Goal: Information Seeking & Learning: Learn about a topic

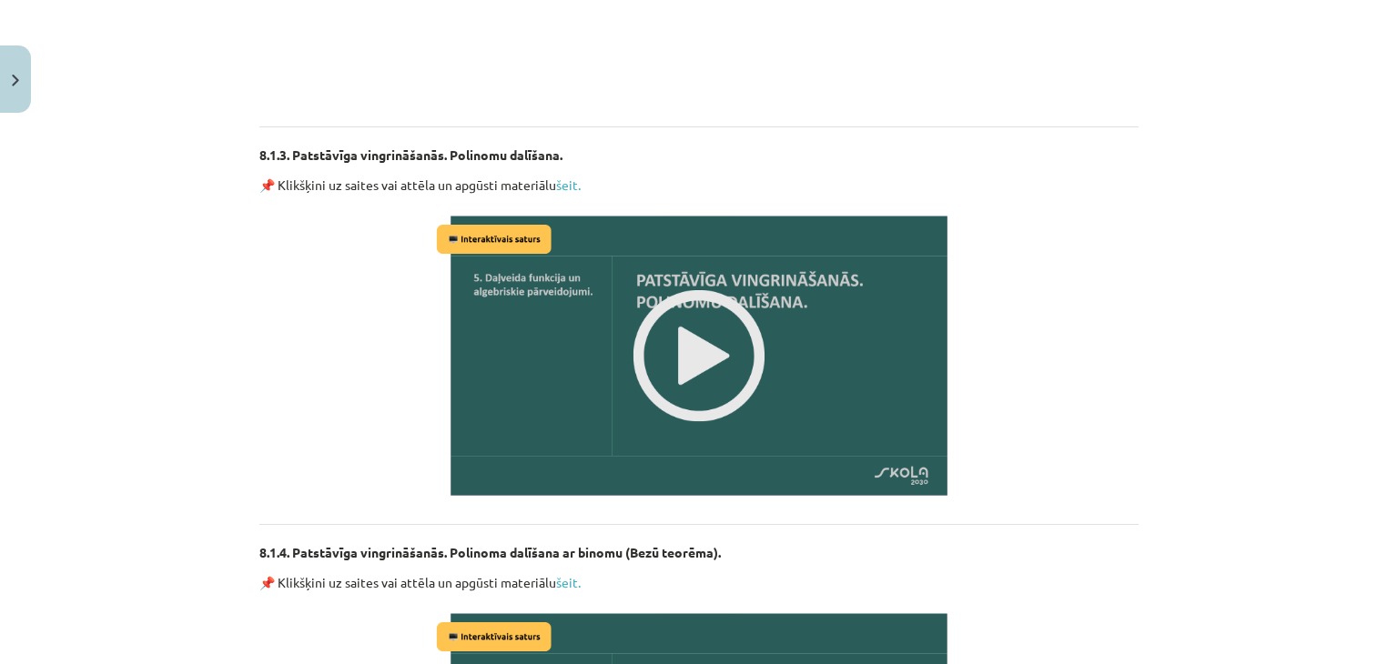
scroll to position [1251, 0]
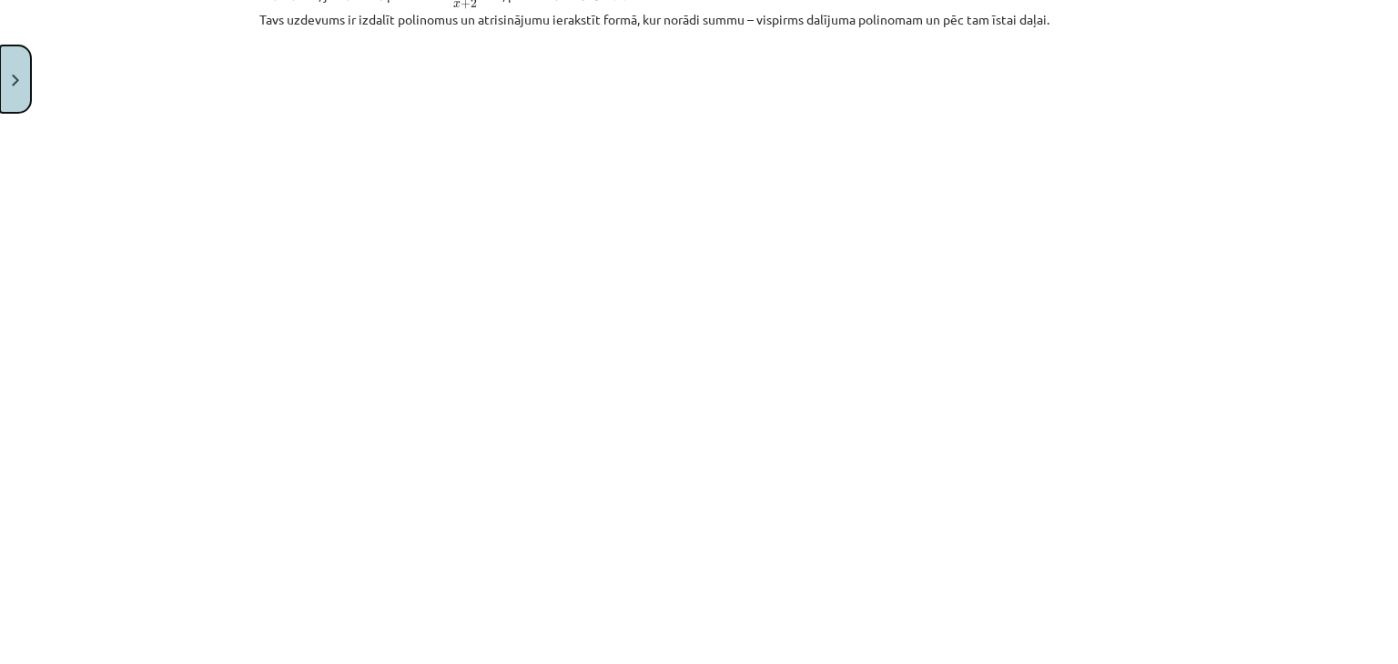
click at [0, 91] on button "Close" at bounding box center [15, 79] width 31 height 67
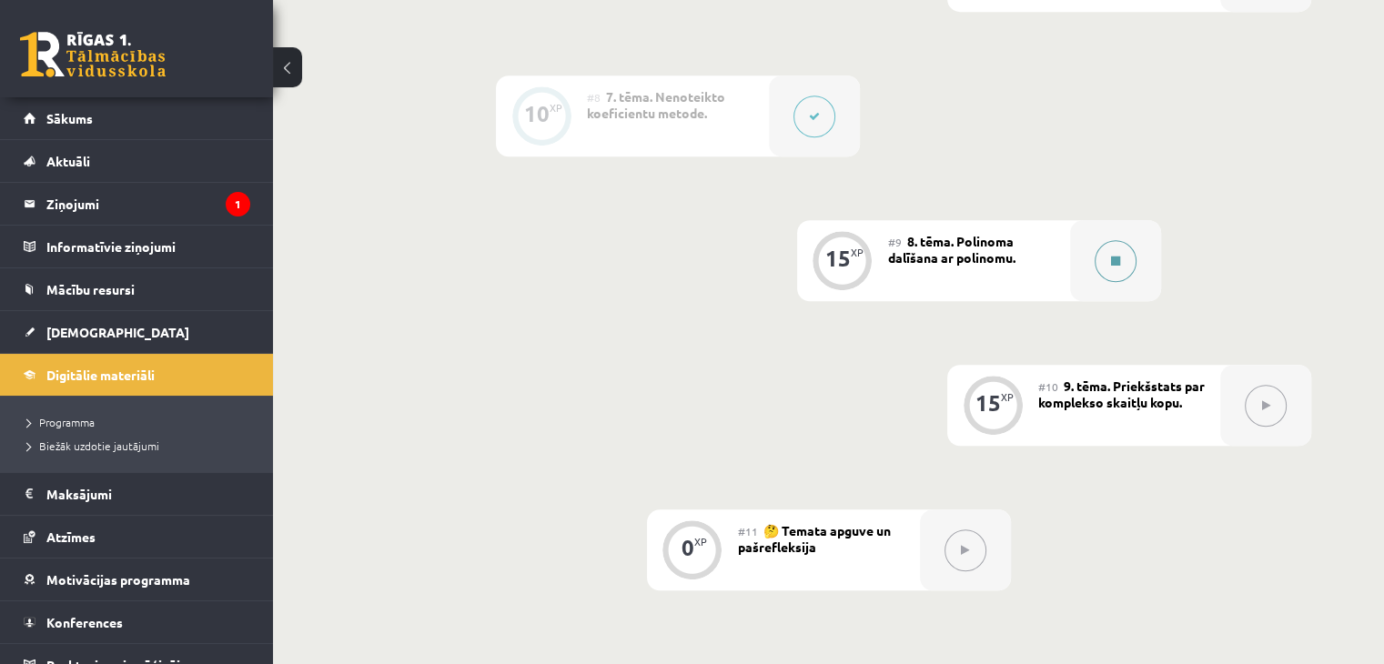
click at [1108, 282] on button at bounding box center [1116, 261] width 42 height 42
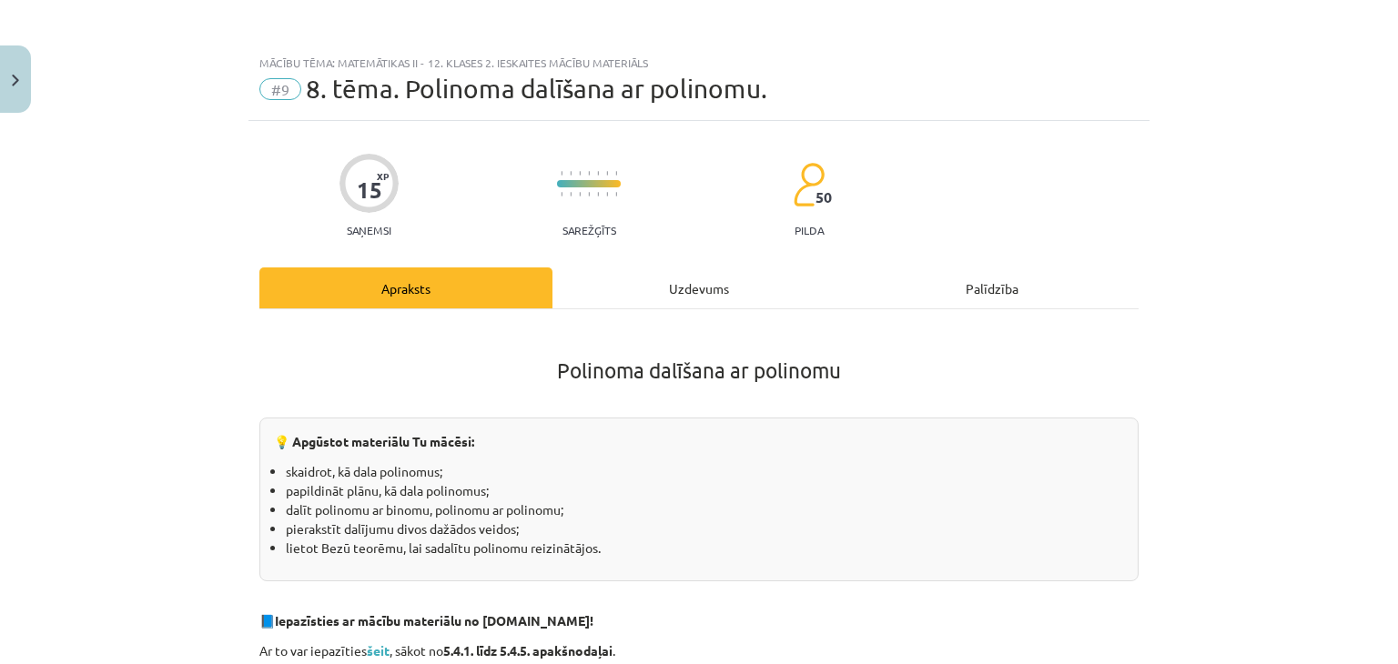
click at [677, 279] on div "Uzdevums" at bounding box center [698, 288] width 293 height 41
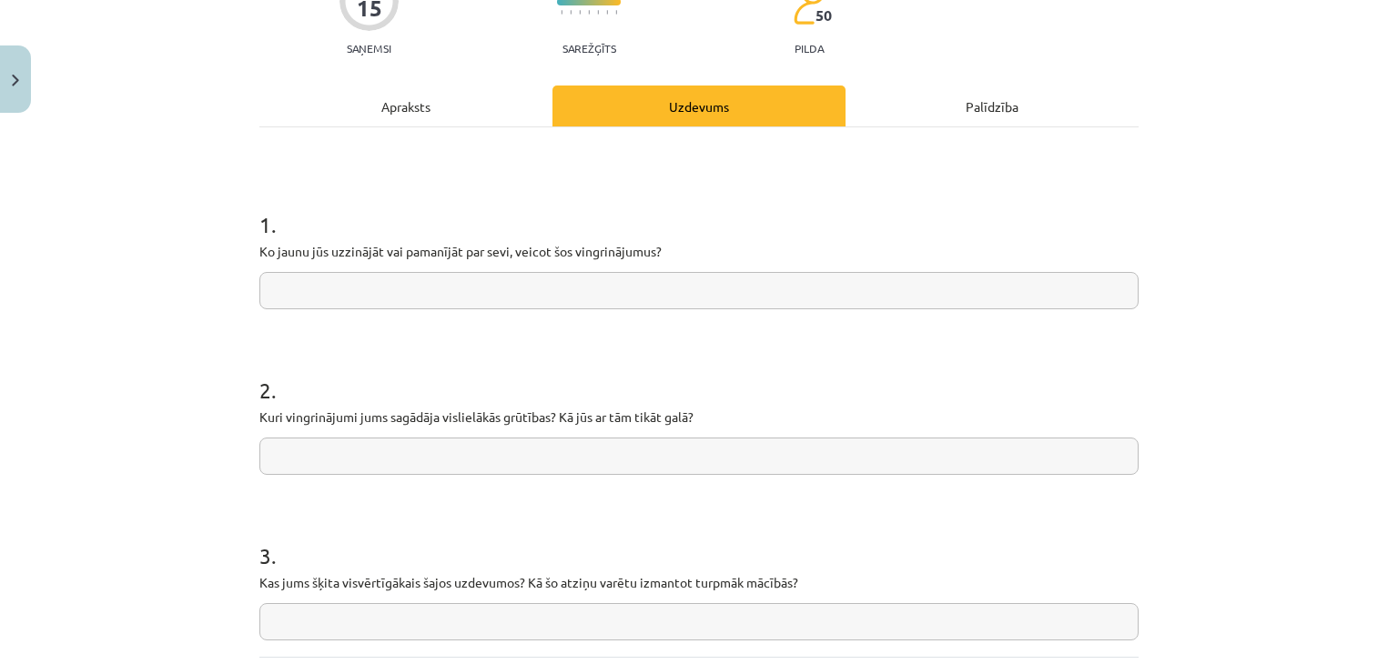
scroll to position [176, 0]
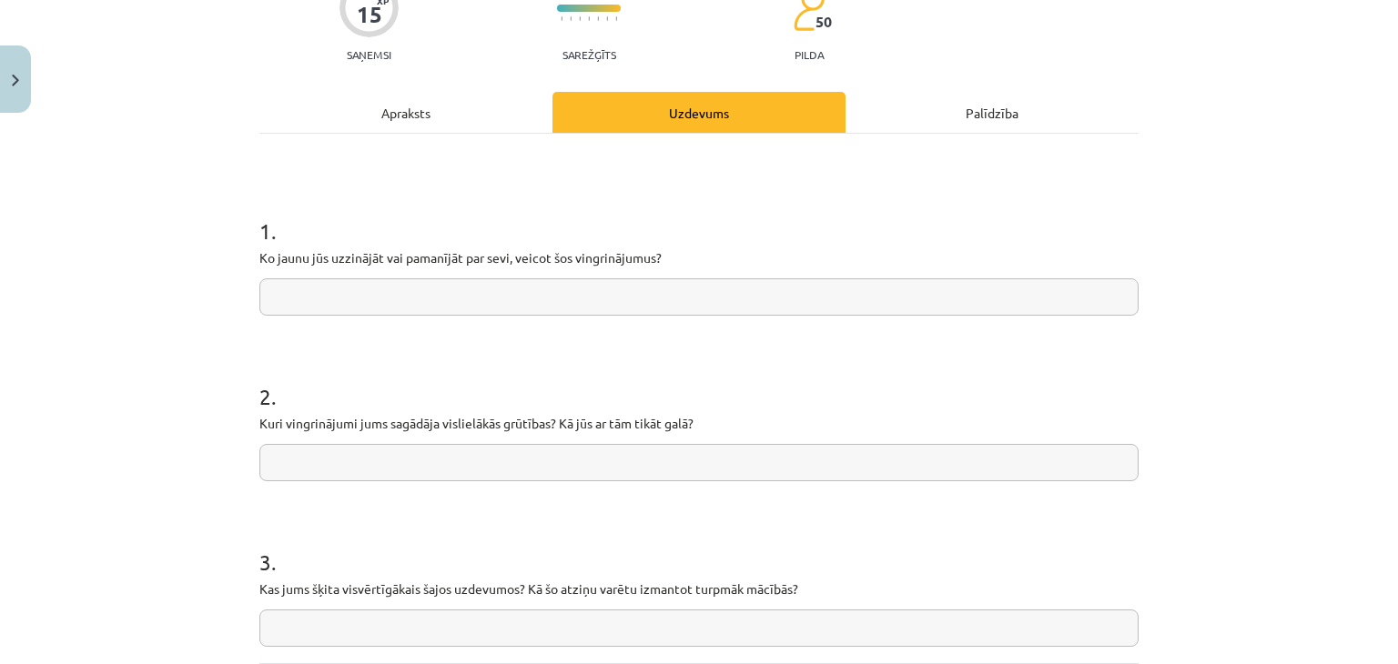
click at [535, 288] on input "text" at bounding box center [698, 297] width 879 height 37
click at [528, 279] on input "**********" at bounding box center [698, 297] width 879 height 37
click at [302, 295] on input "**********" at bounding box center [698, 297] width 879 height 37
type input "**********"
click at [505, 473] on input "text" at bounding box center [698, 462] width 879 height 37
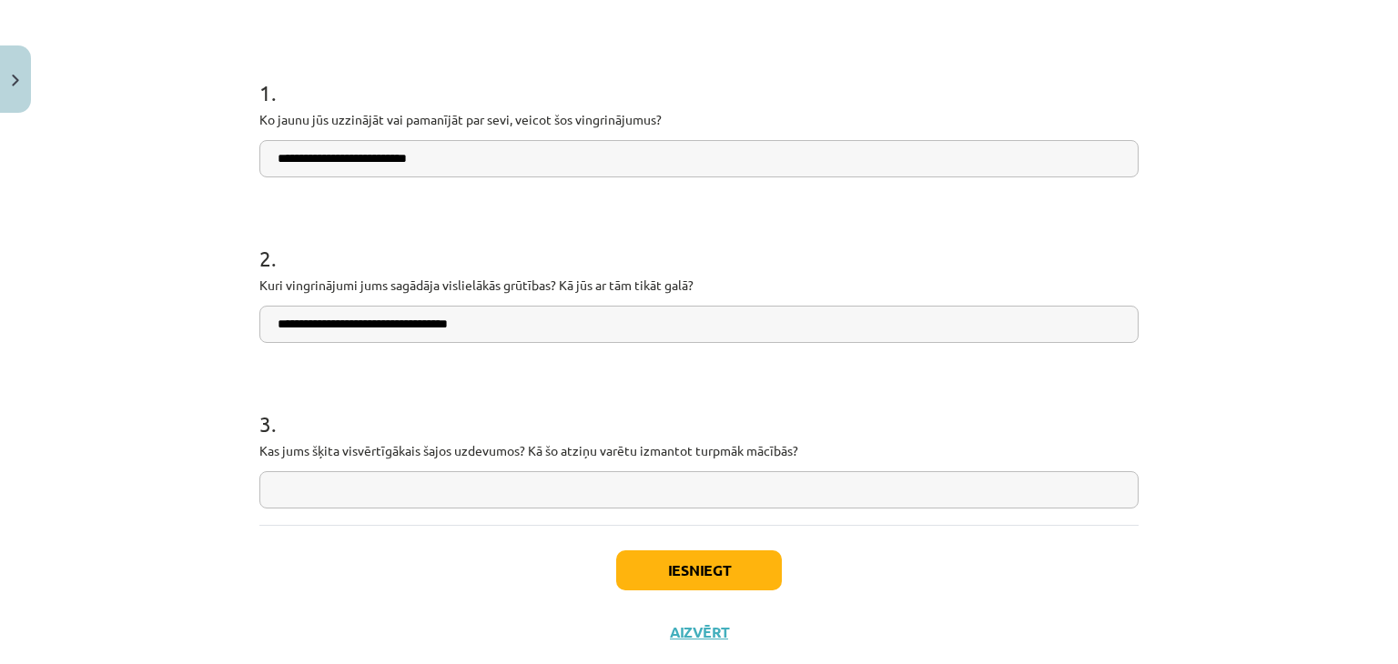
scroll to position [358, 0]
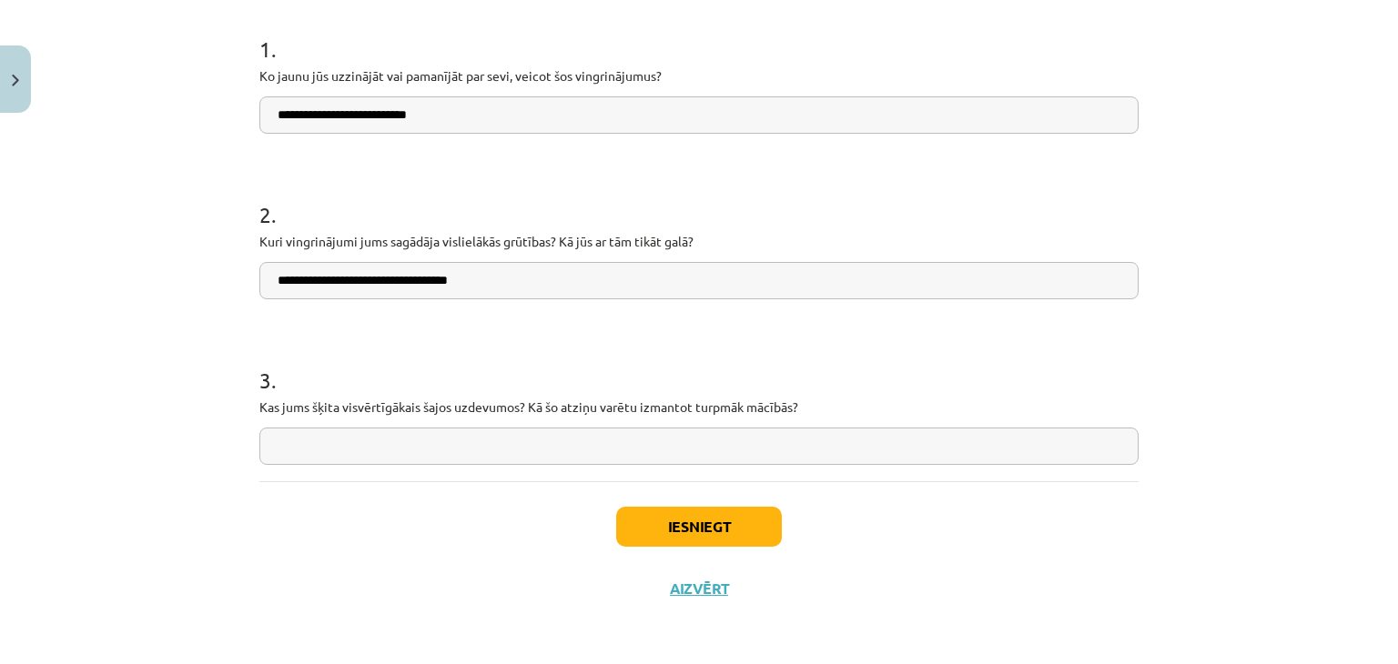
type input "**********"
click at [542, 441] on input "text" at bounding box center [698, 446] width 879 height 37
type input "********"
click at [743, 525] on button "Iesniegt" at bounding box center [699, 527] width 166 height 40
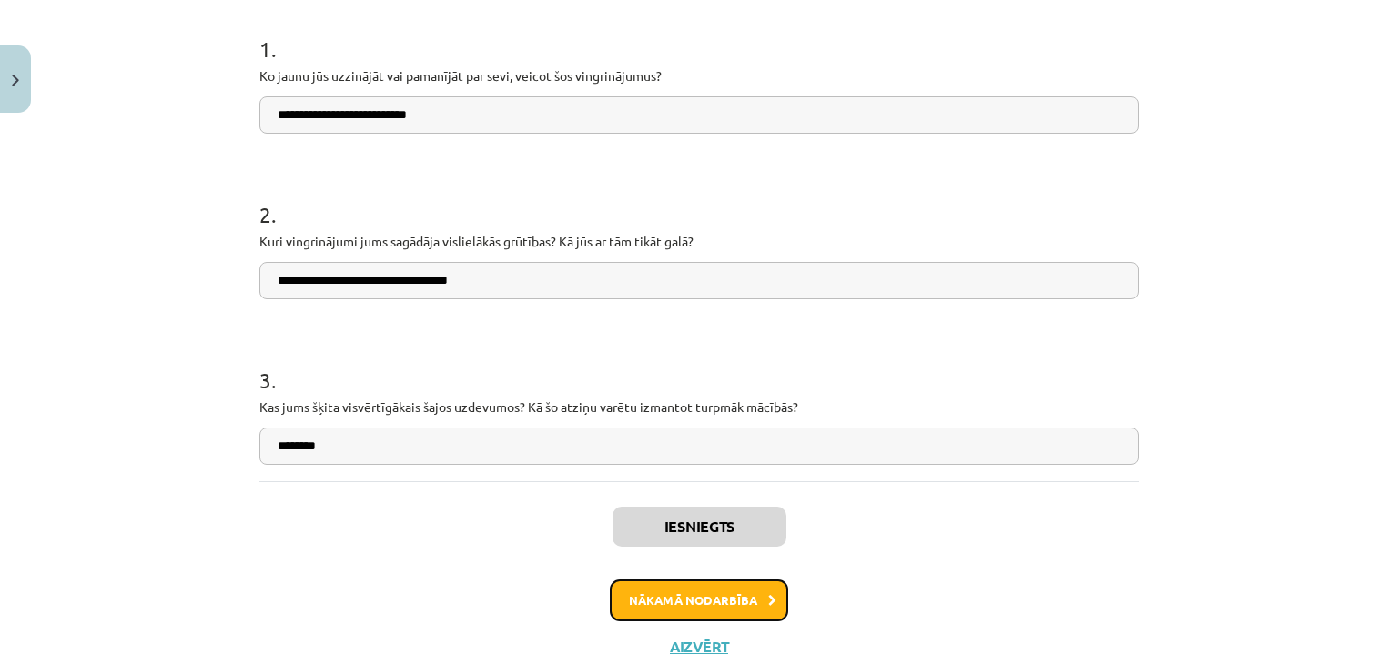
click at [750, 601] on button "Nākamā nodarbība" at bounding box center [699, 601] width 178 height 42
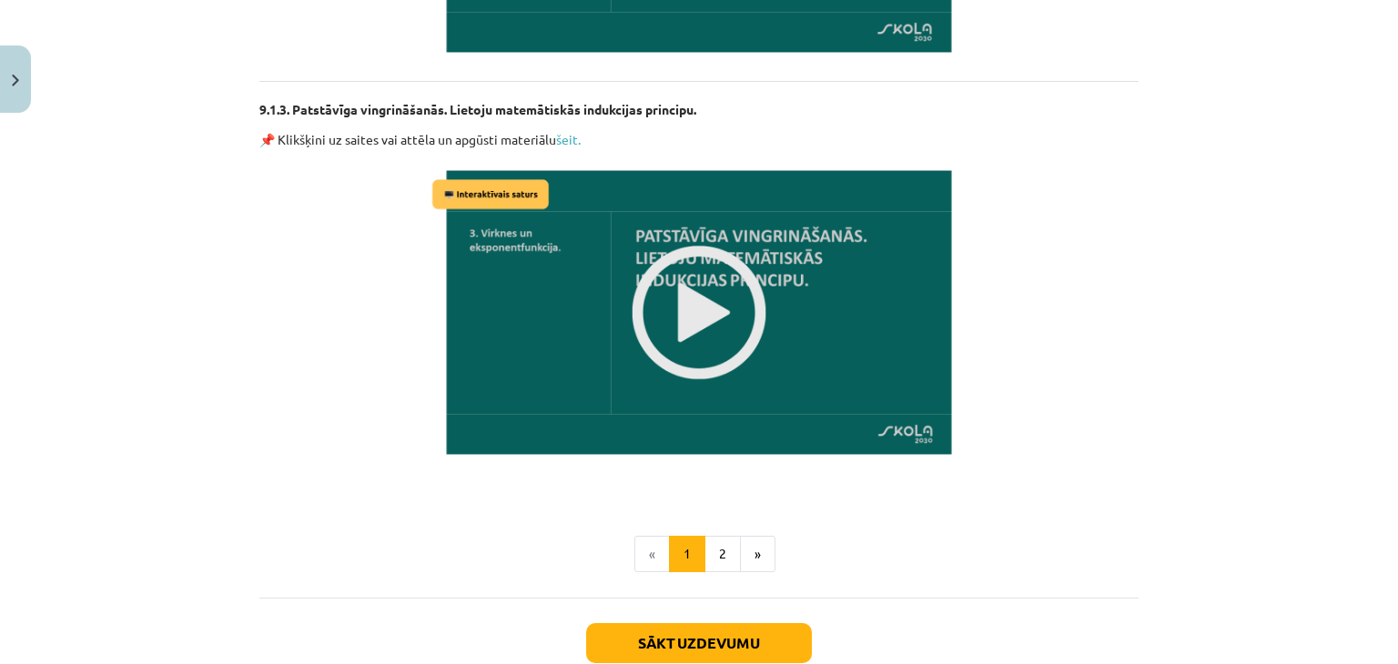
scroll to position [1418, 0]
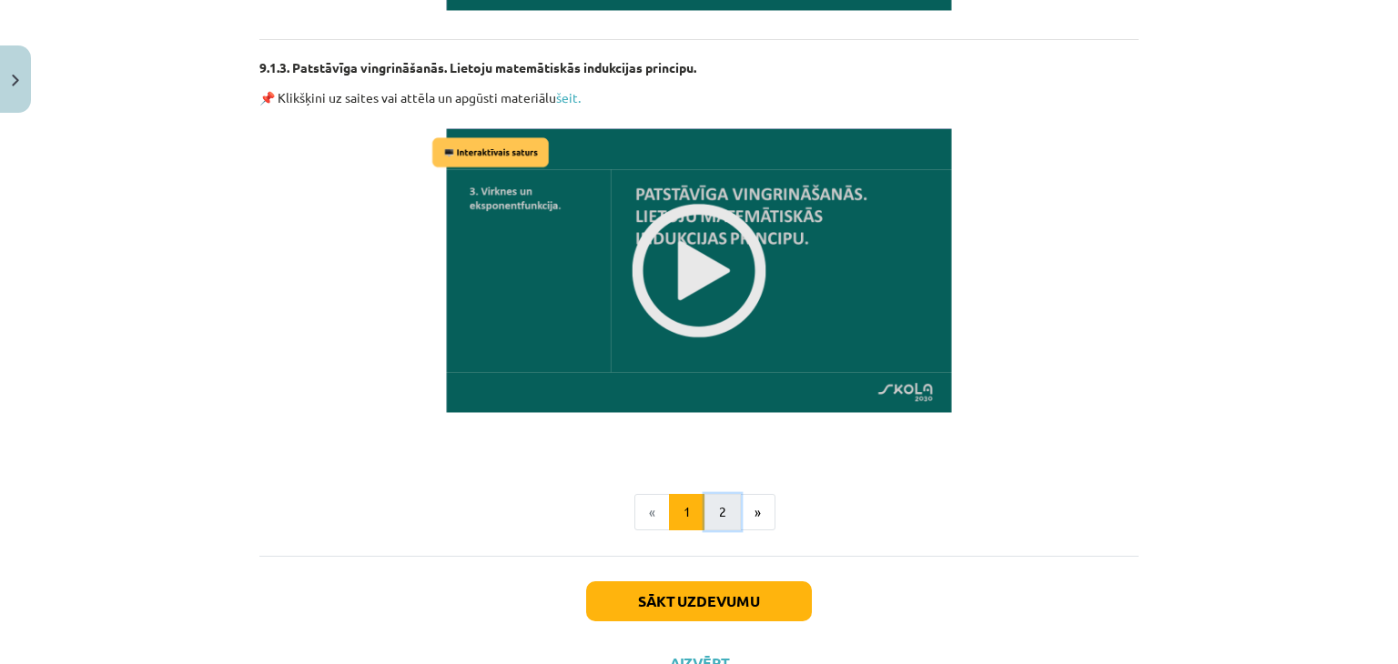
click at [704, 501] on button "2" at bounding box center [722, 512] width 36 height 36
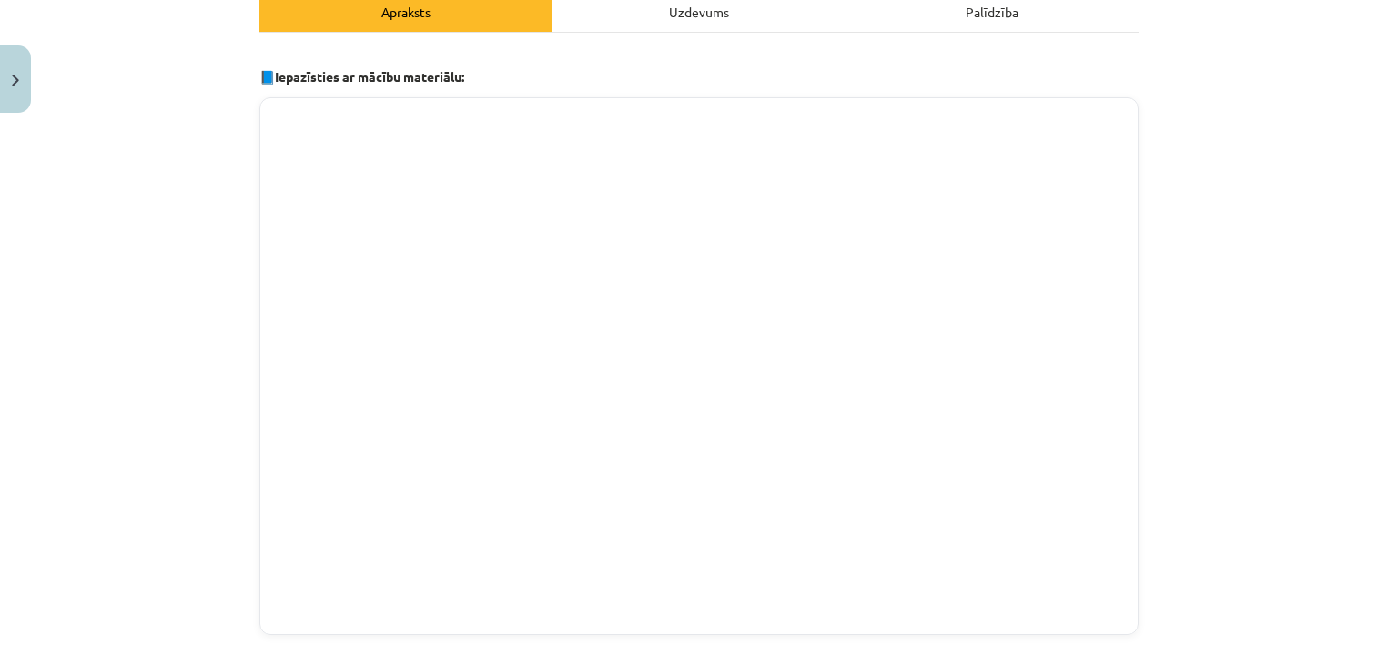
scroll to position [532, 0]
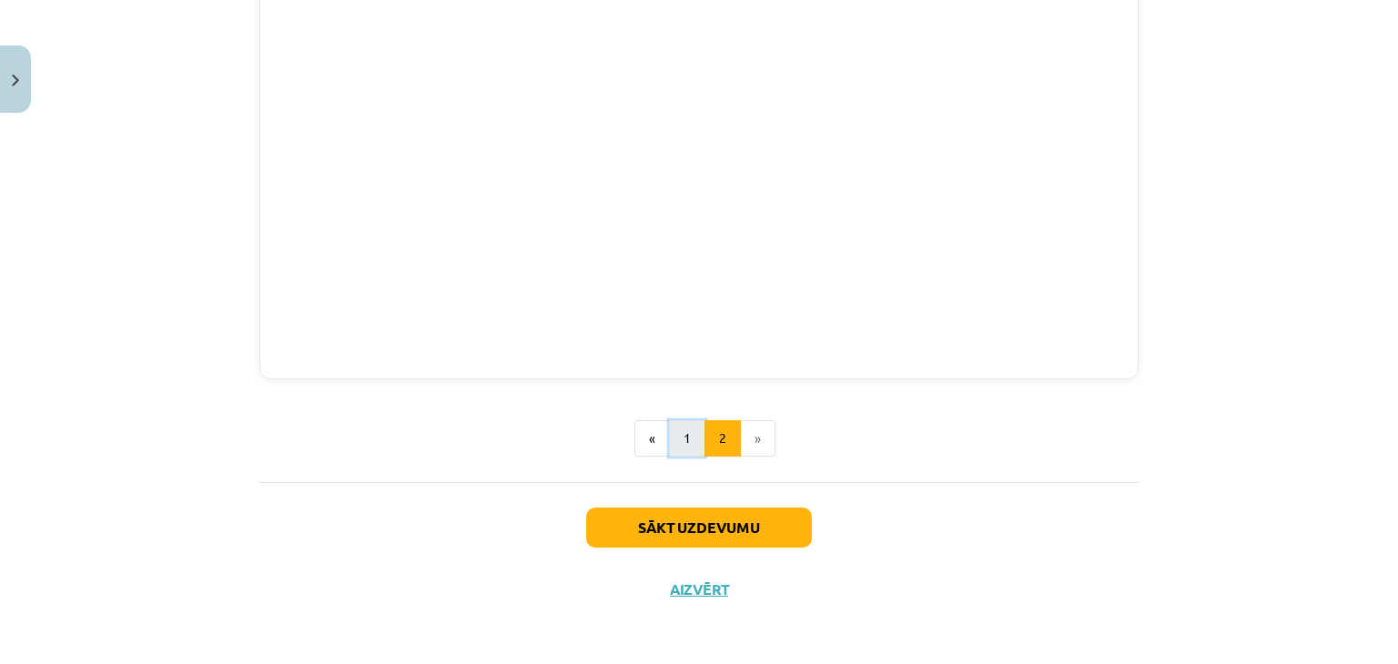
click at [684, 434] on button "1" at bounding box center [687, 438] width 36 height 36
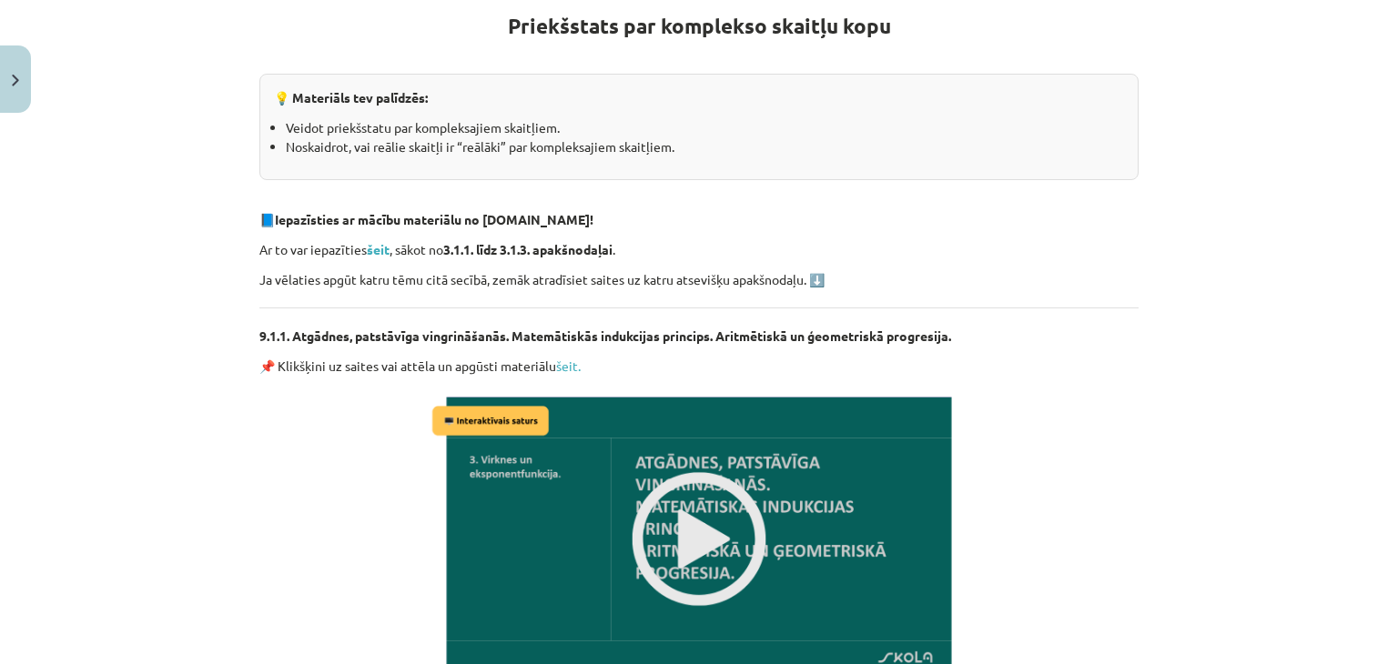
scroll to position [343, 0]
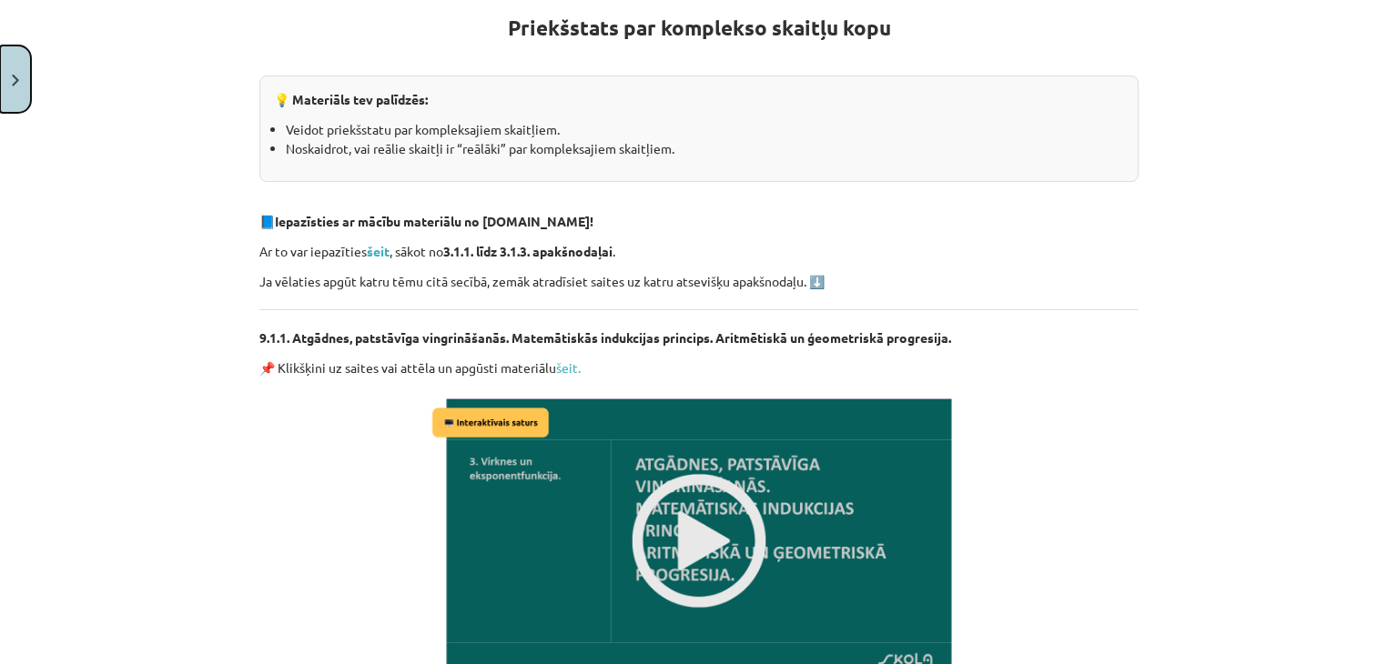
click at [14, 70] on button "Close" at bounding box center [15, 79] width 31 height 67
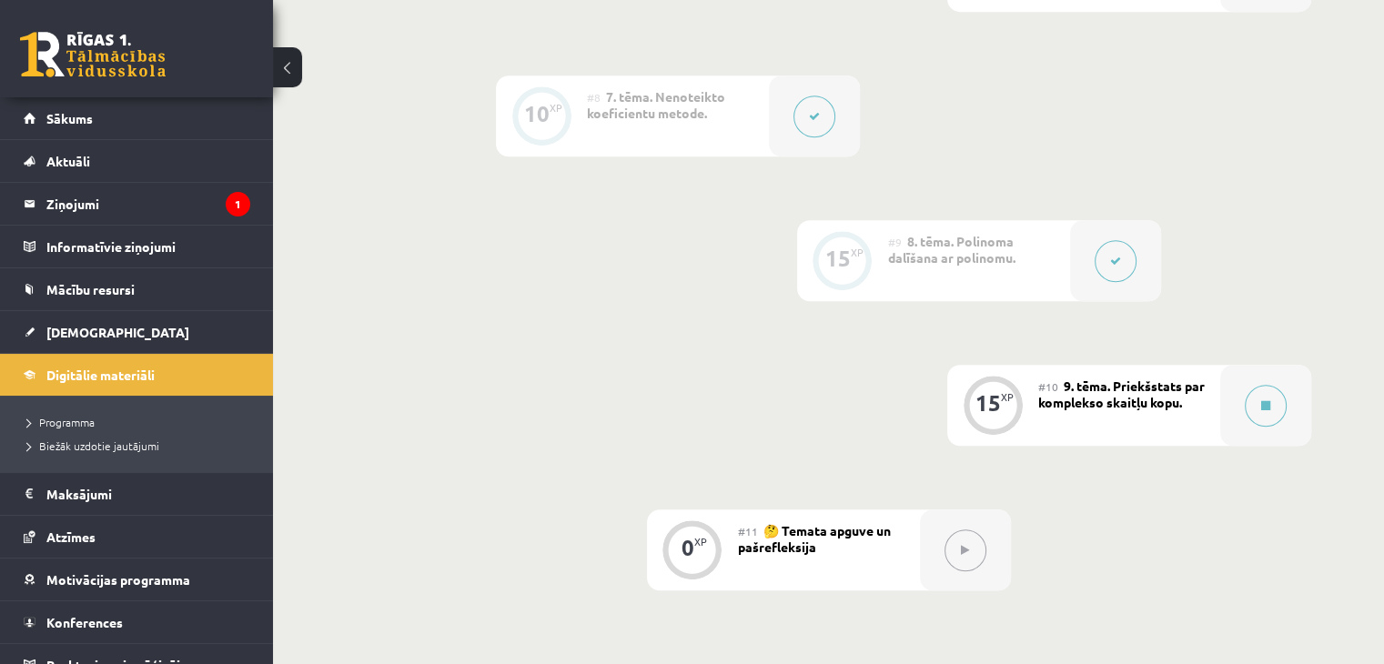
click at [967, 266] on span "8. tēma. Polinoma dalīšana ar polinomu." at bounding box center [951, 249] width 127 height 33
click at [1112, 268] on button at bounding box center [1116, 261] width 42 height 42
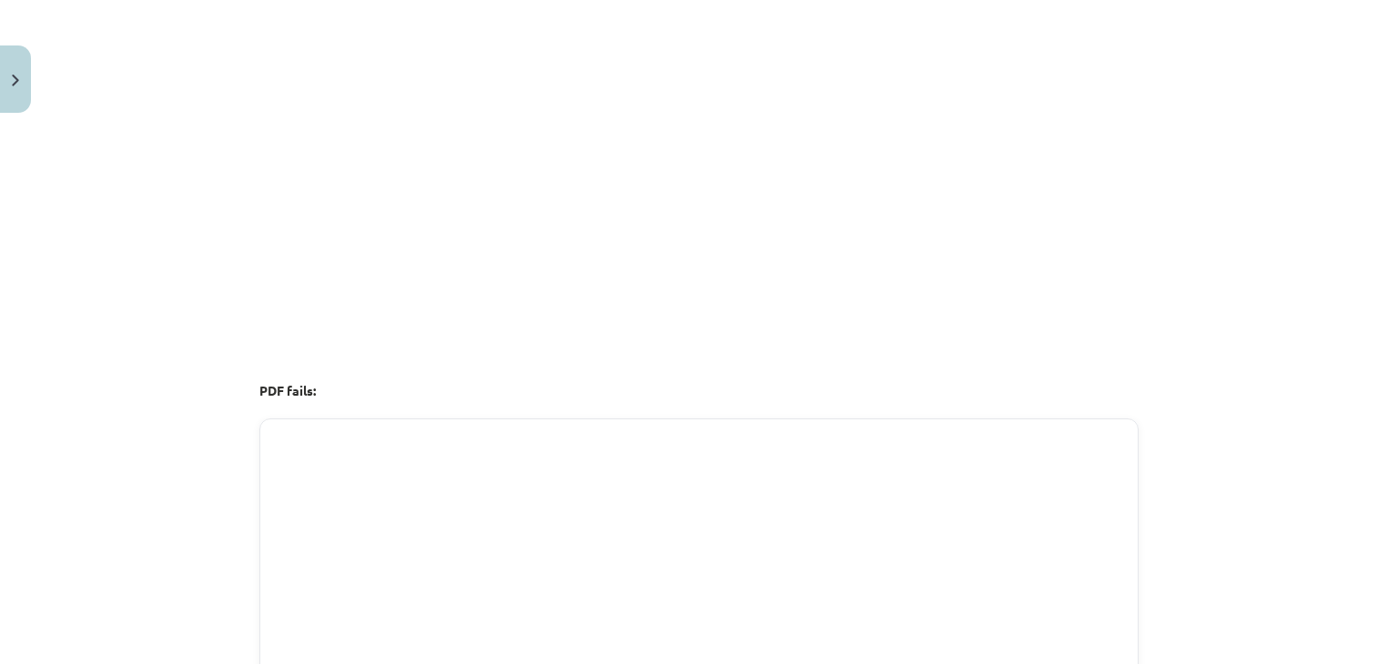
scroll to position [2594, 2]
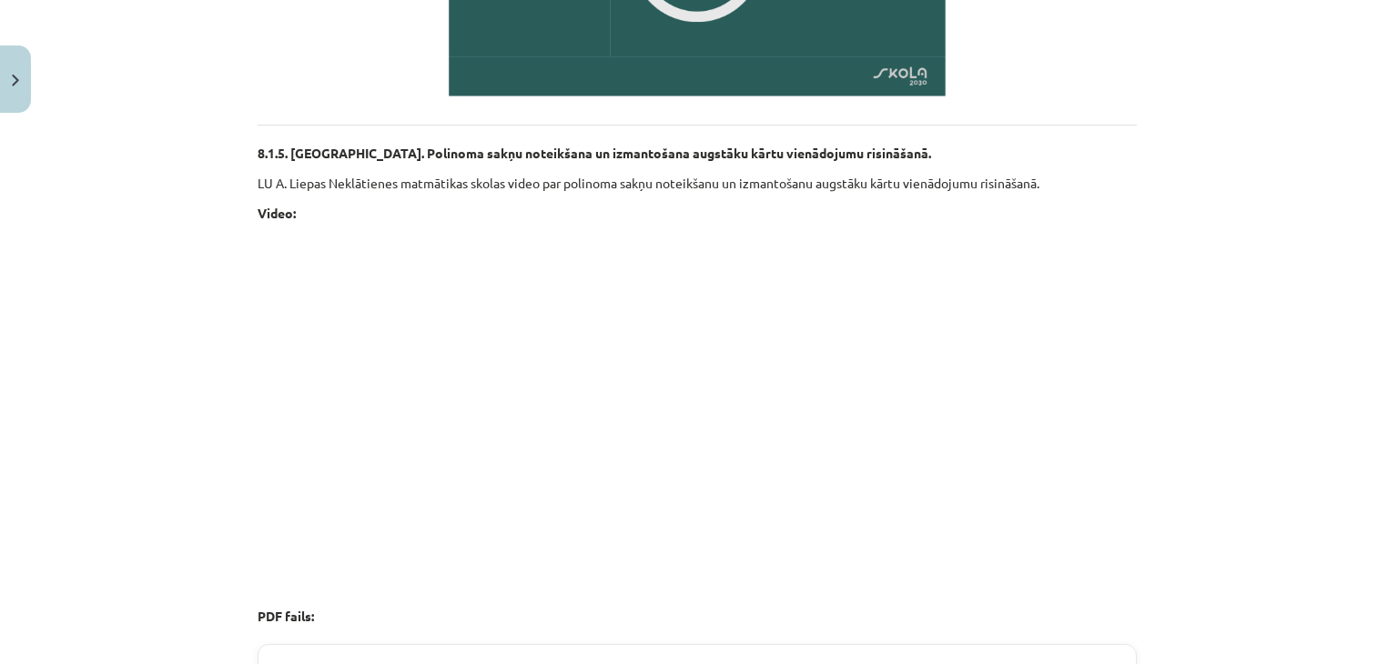
click at [1220, 259] on div "Mācību tēma: Matemātikas ii - 12. klases 2. ieskaites mācību materiāls #9 8. tē…" at bounding box center [699, 332] width 1398 height 664
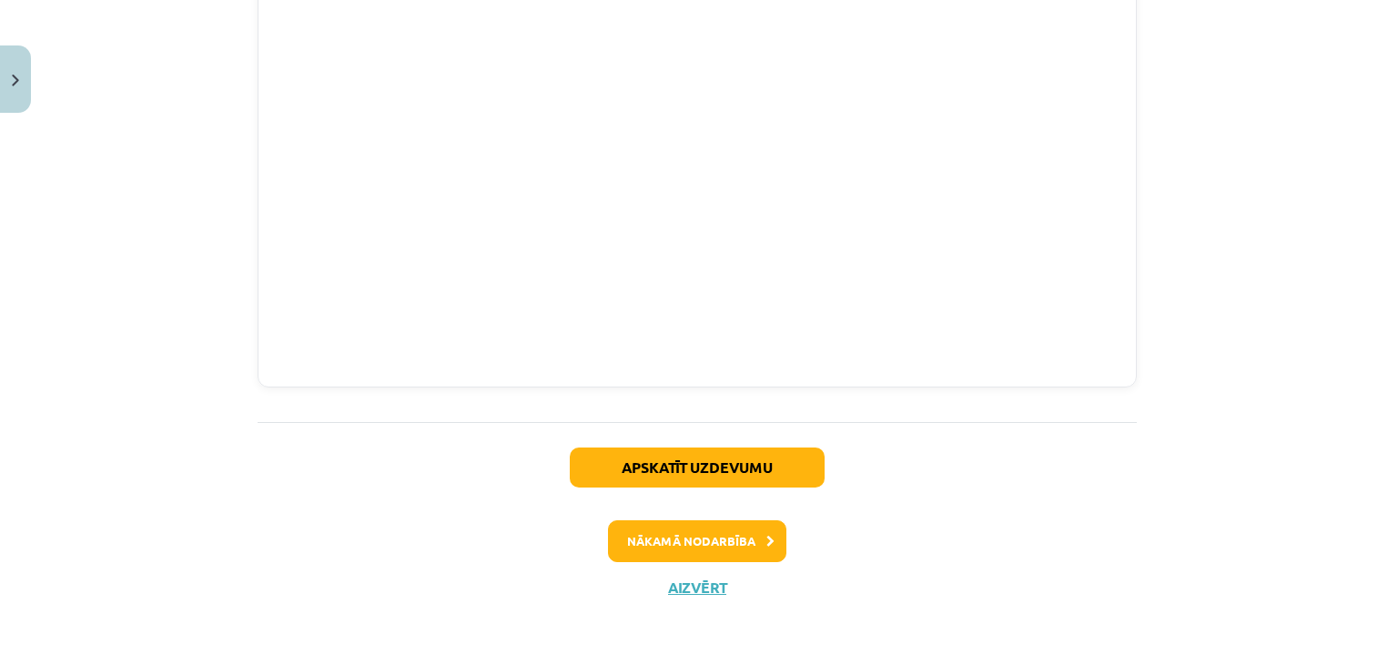
scroll to position [3401, 2]
click at [770, 525] on button "Nākamā nodarbība" at bounding box center [697, 542] width 178 height 42
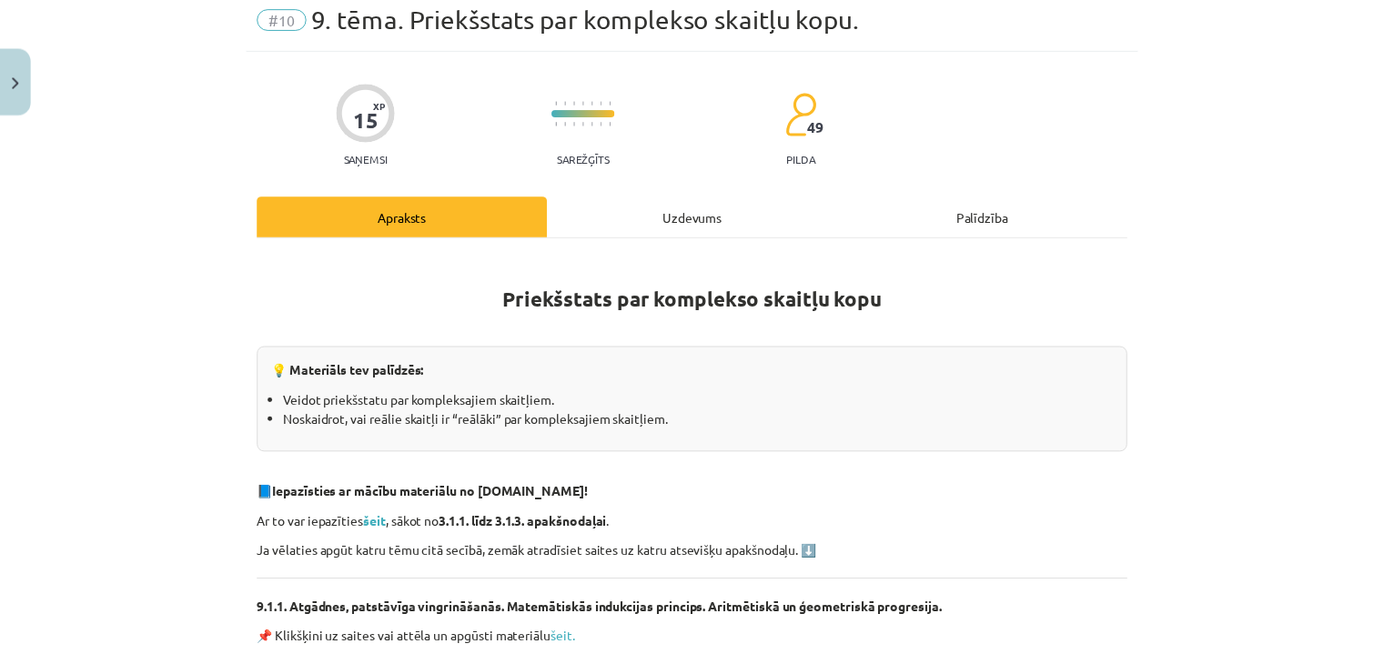
scroll to position [46, 0]
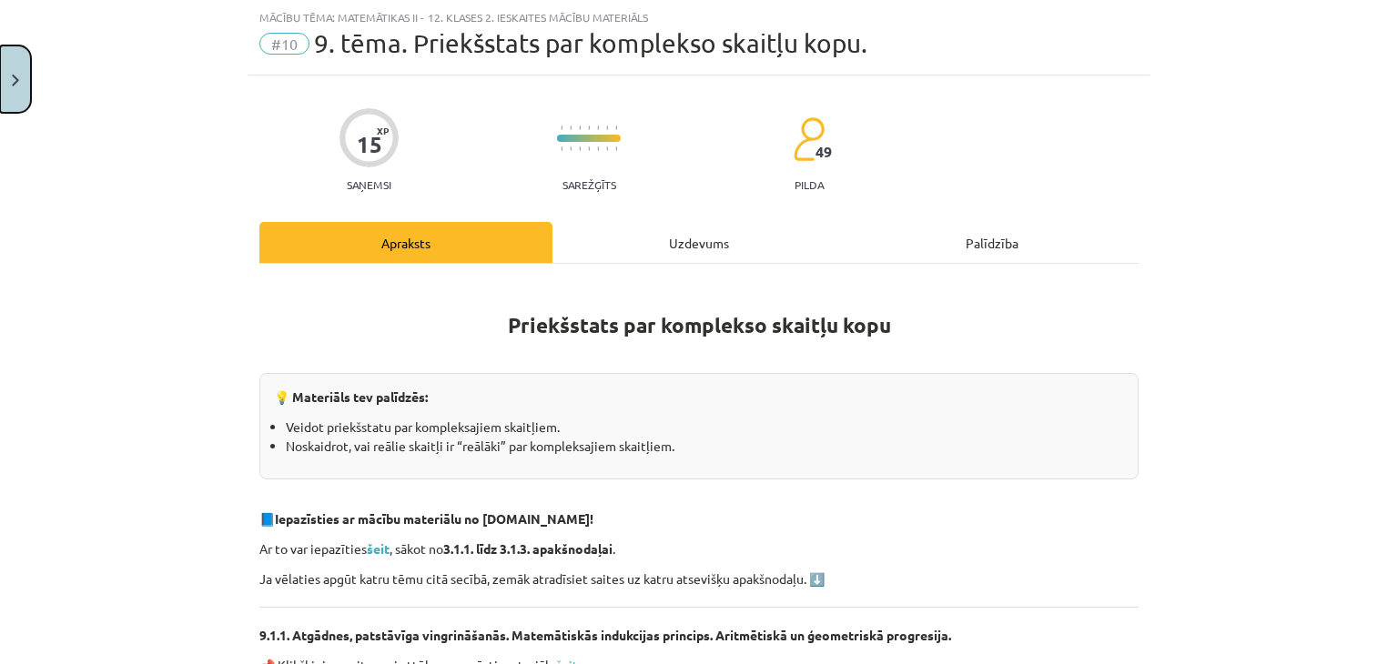
click at [20, 70] on button "Close" at bounding box center [15, 79] width 31 height 67
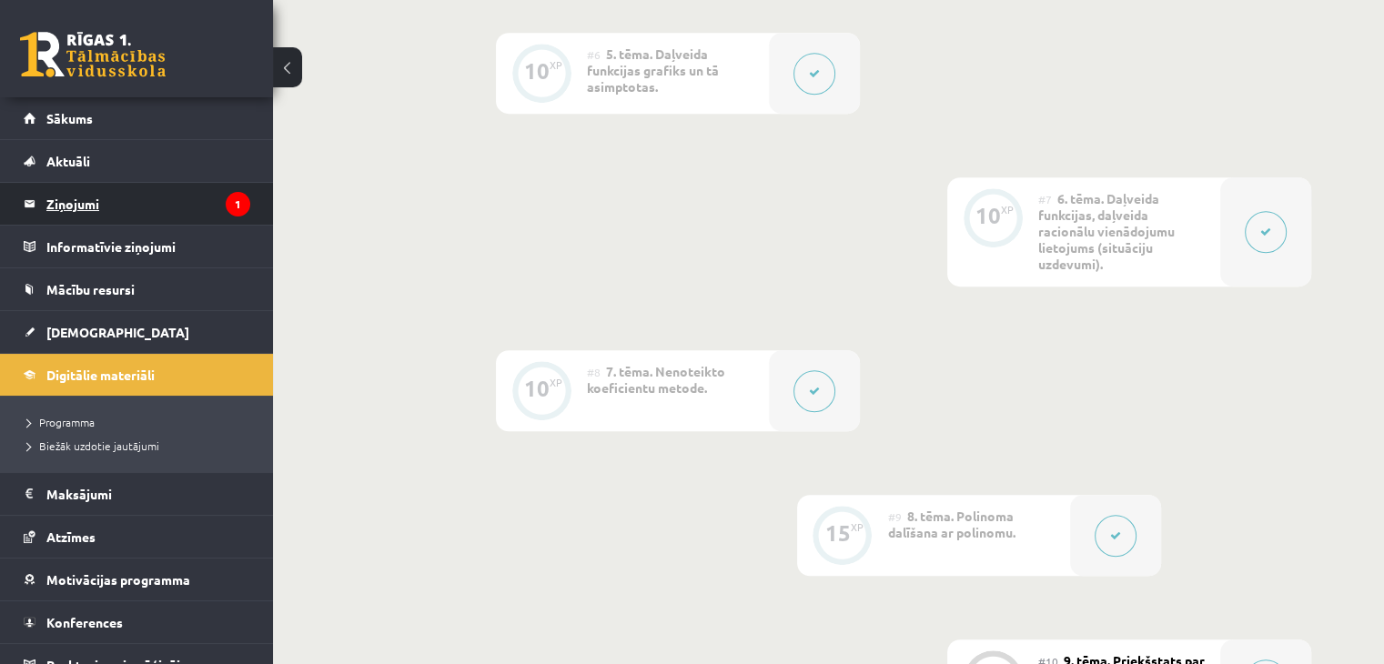
click at [76, 208] on legend "Ziņojumi 1" at bounding box center [148, 204] width 204 height 42
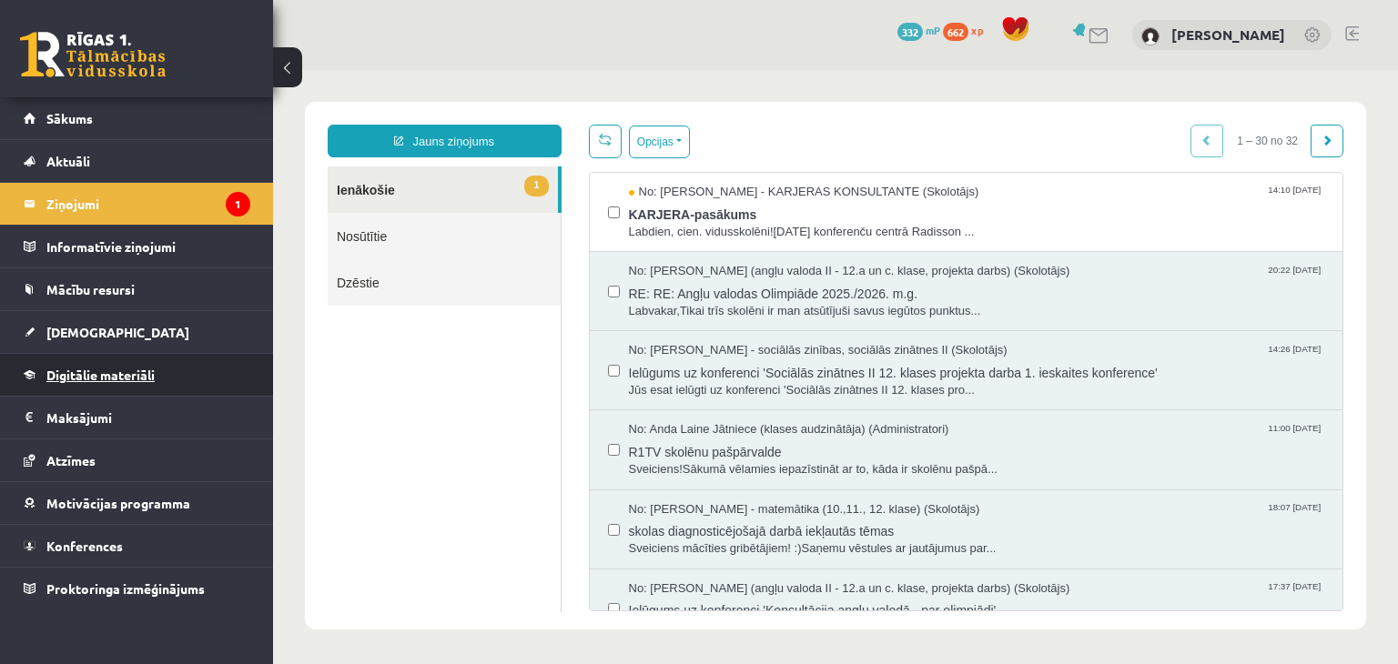
click at [115, 385] on link "Digitālie materiāli" at bounding box center [137, 375] width 227 height 42
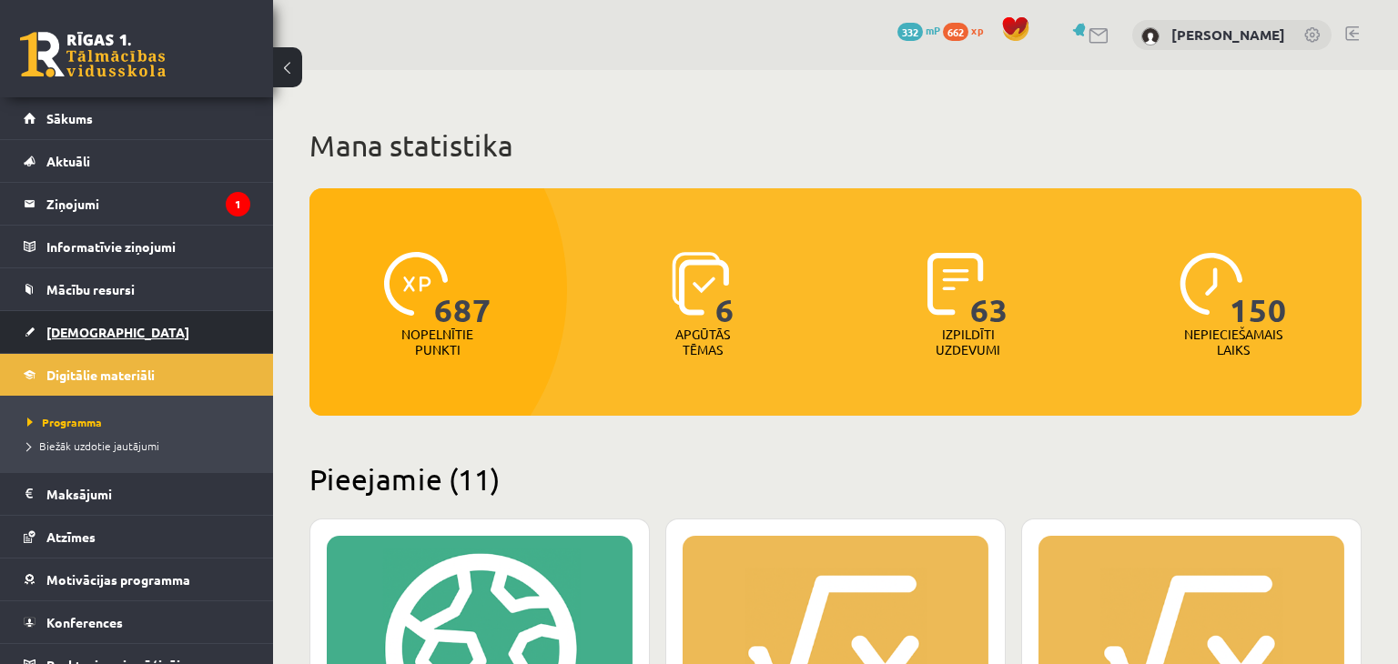
click at [134, 339] on link "[DEMOGRAPHIC_DATA]" at bounding box center [137, 332] width 227 height 42
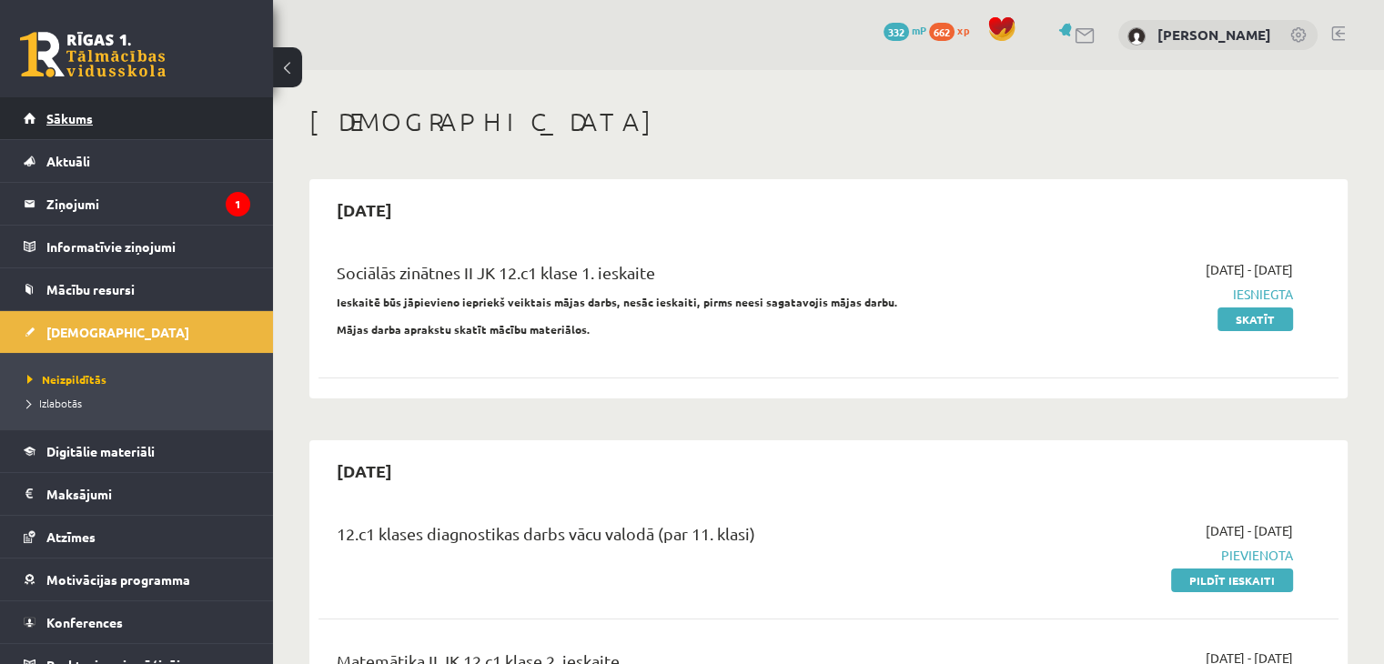
click at [118, 105] on link "Sākums" at bounding box center [137, 118] width 227 height 42
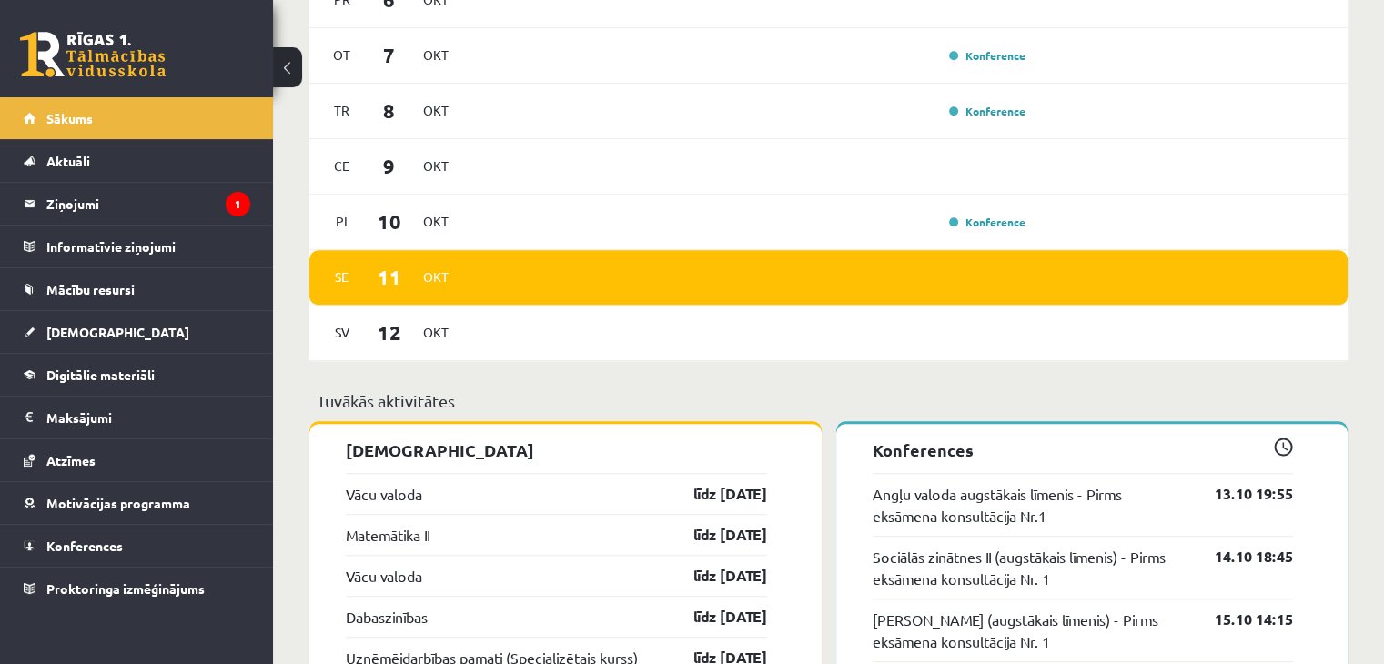
scroll to position [1365, 0]
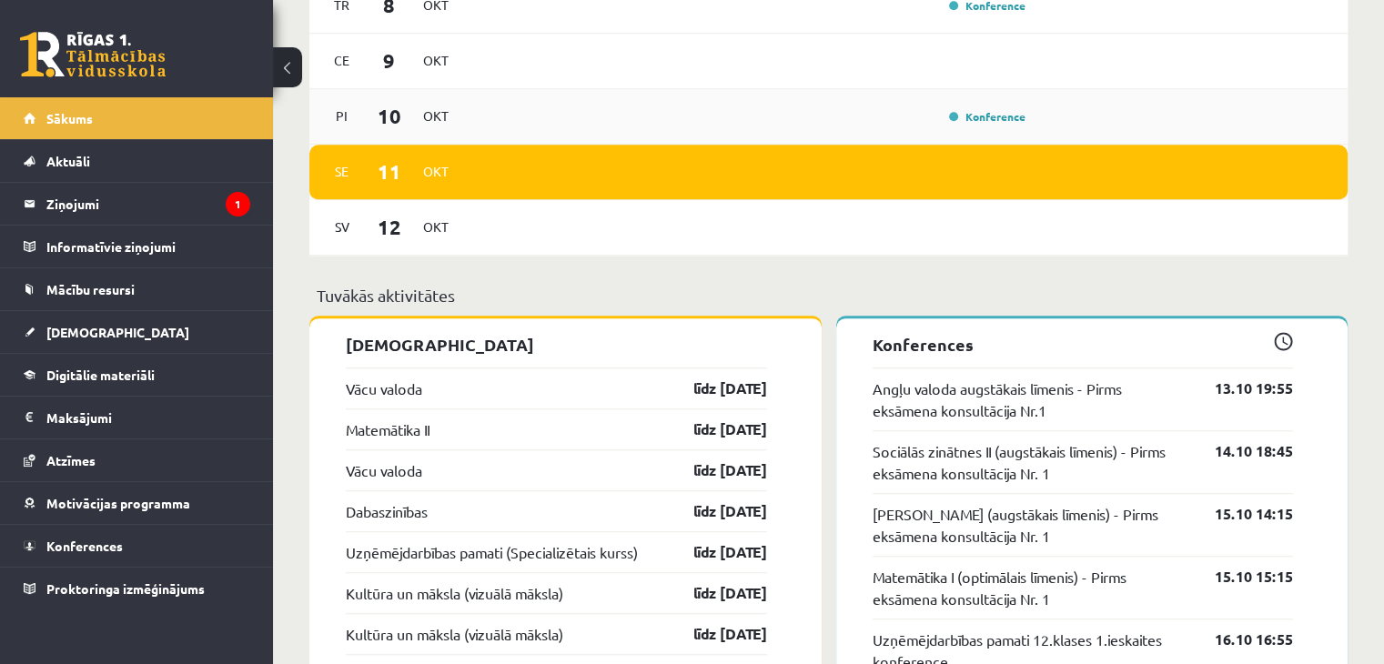
click at [987, 111] on div "Konference" at bounding box center [985, 116] width 91 height 18
click at [967, 117] on link "Konference" at bounding box center [987, 116] width 76 height 15
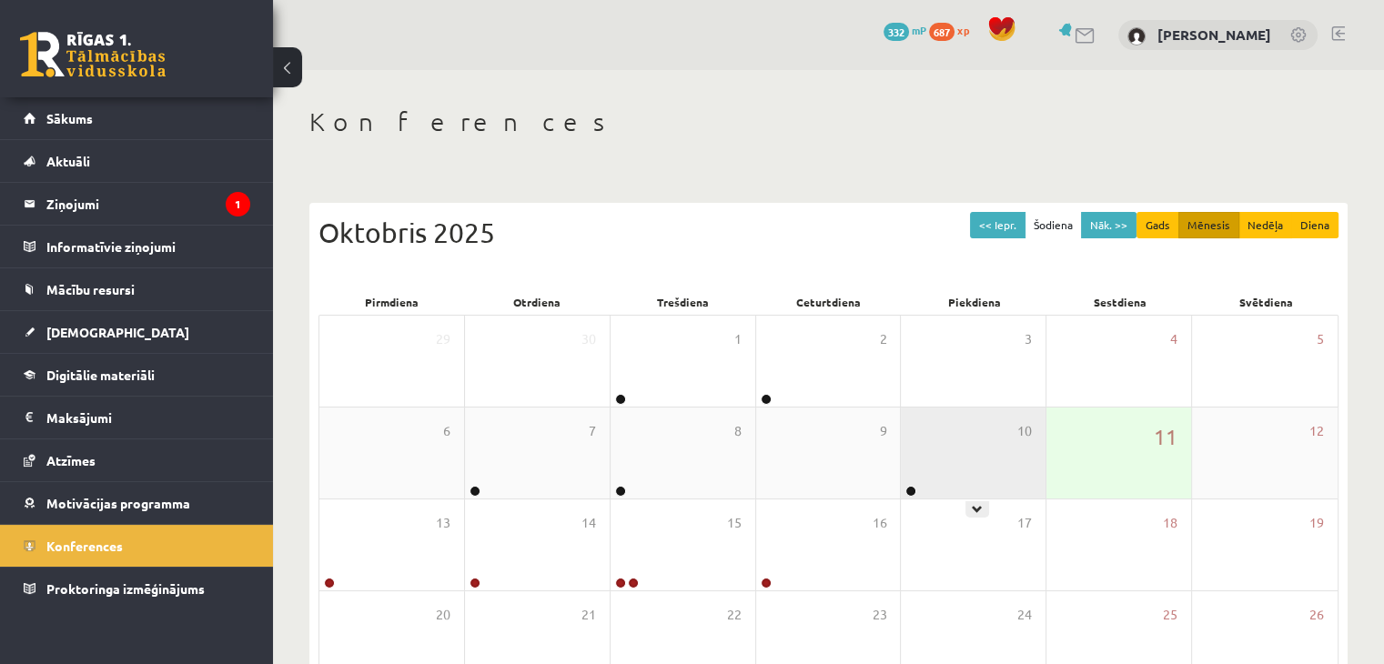
scroll to position [91, 0]
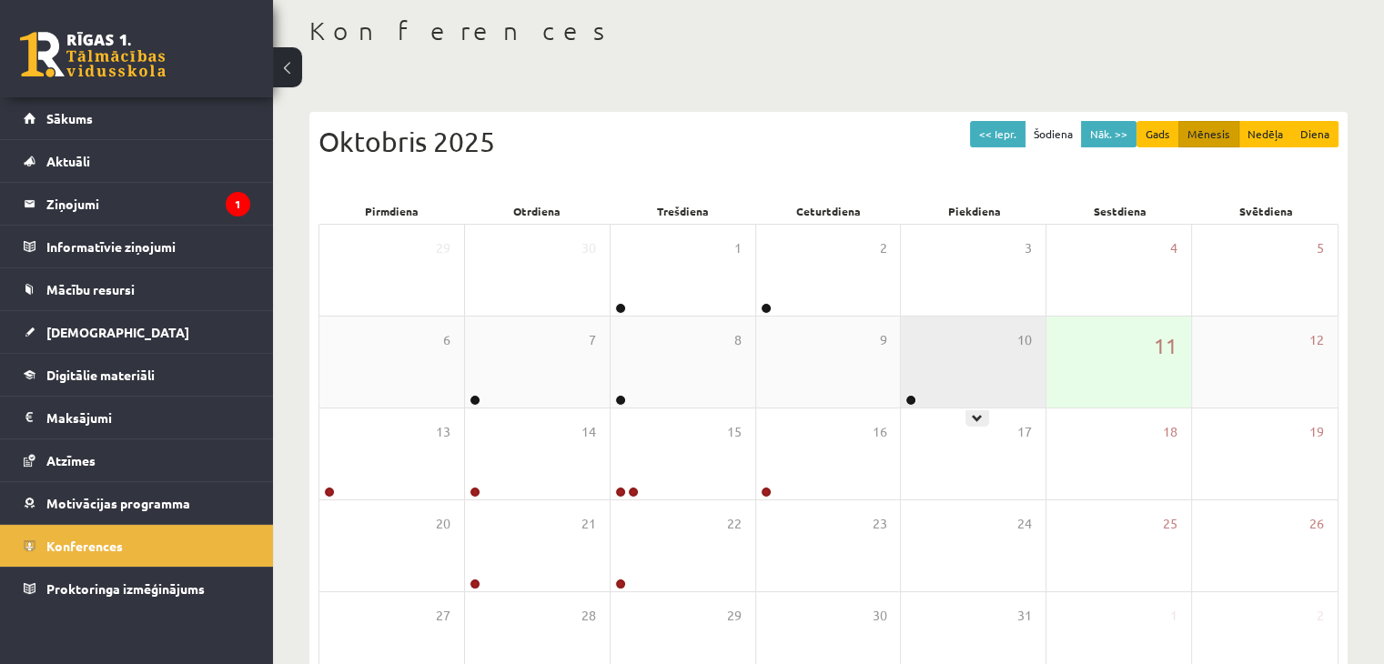
click at [973, 364] on div "10" at bounding box center [973, 362] width 145 height 91
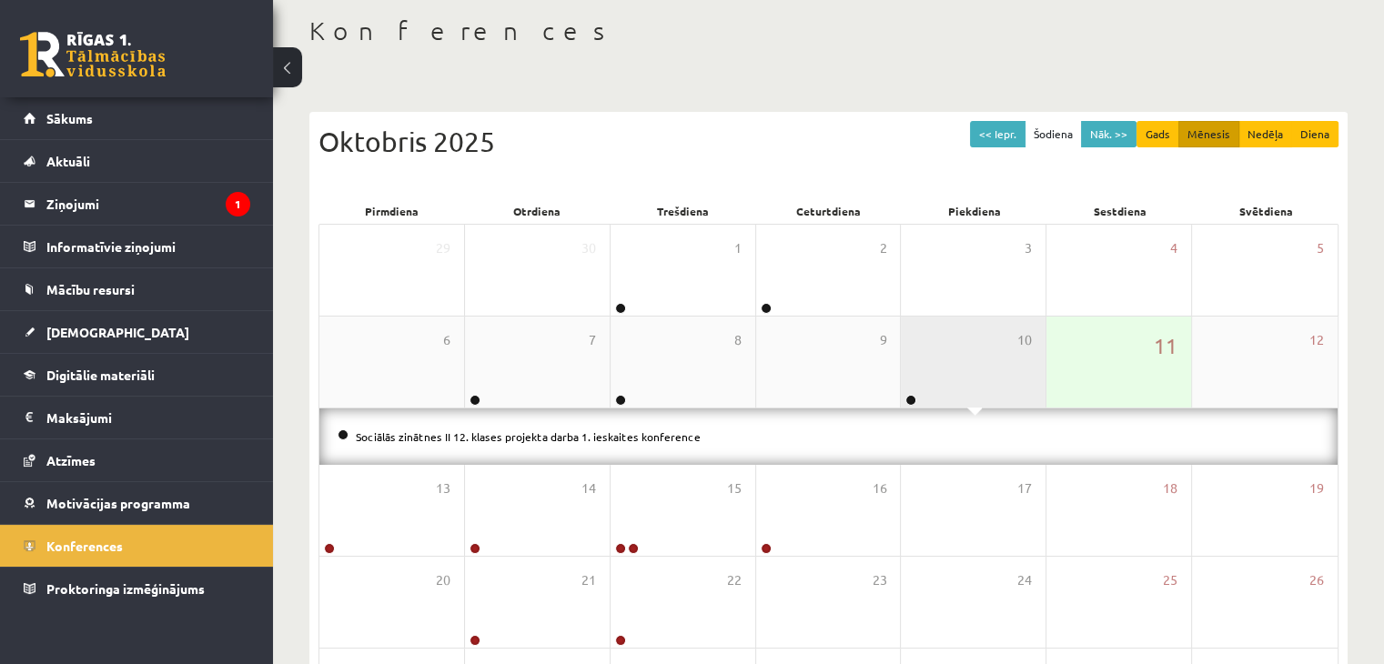
click at [972, 354] on div "10" at bounding box center [973, 362] width 145 height 91
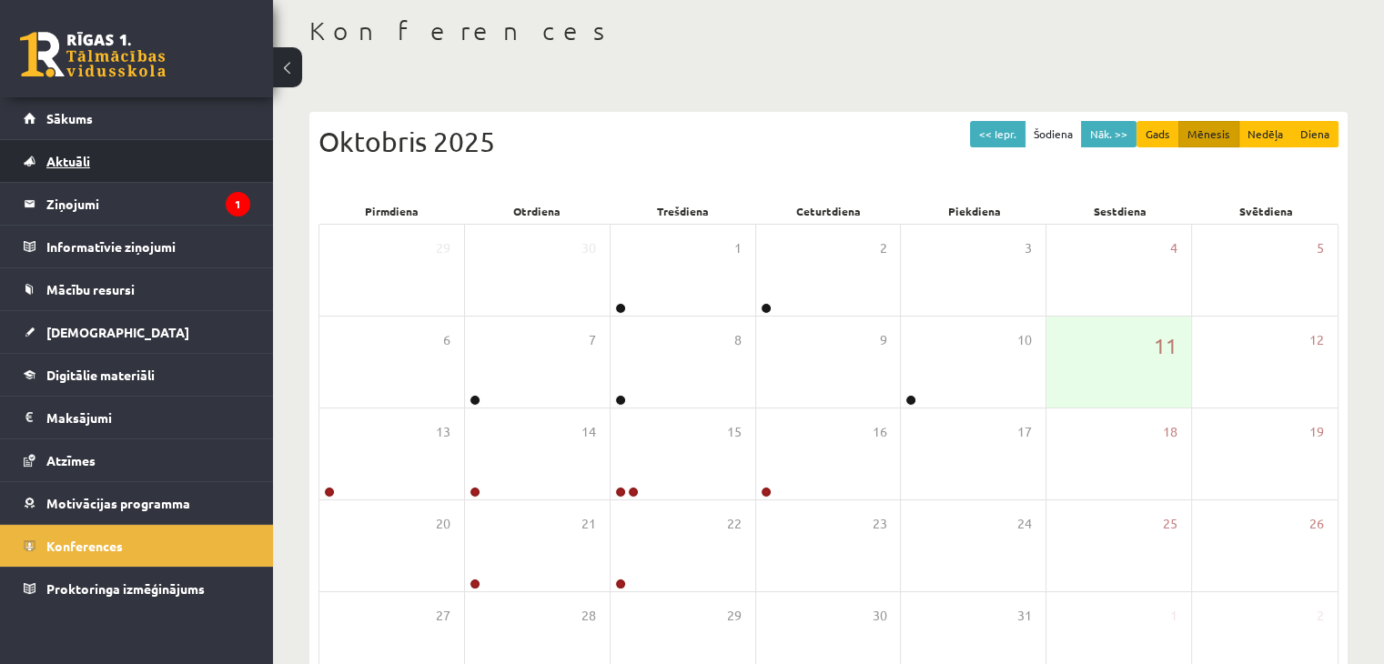
click at [162, 177] on link "Aktuāli" at bounding box center [137, 161] width 227 height 42
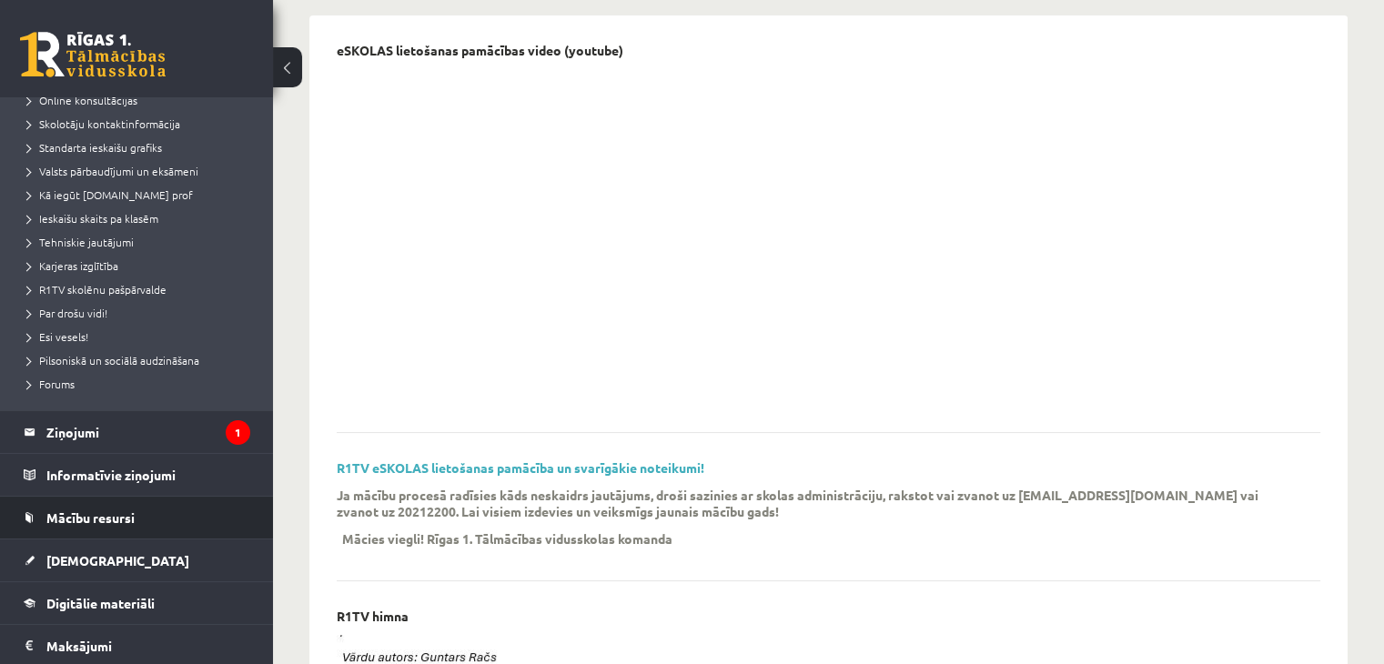
scroll to position [351, 0]
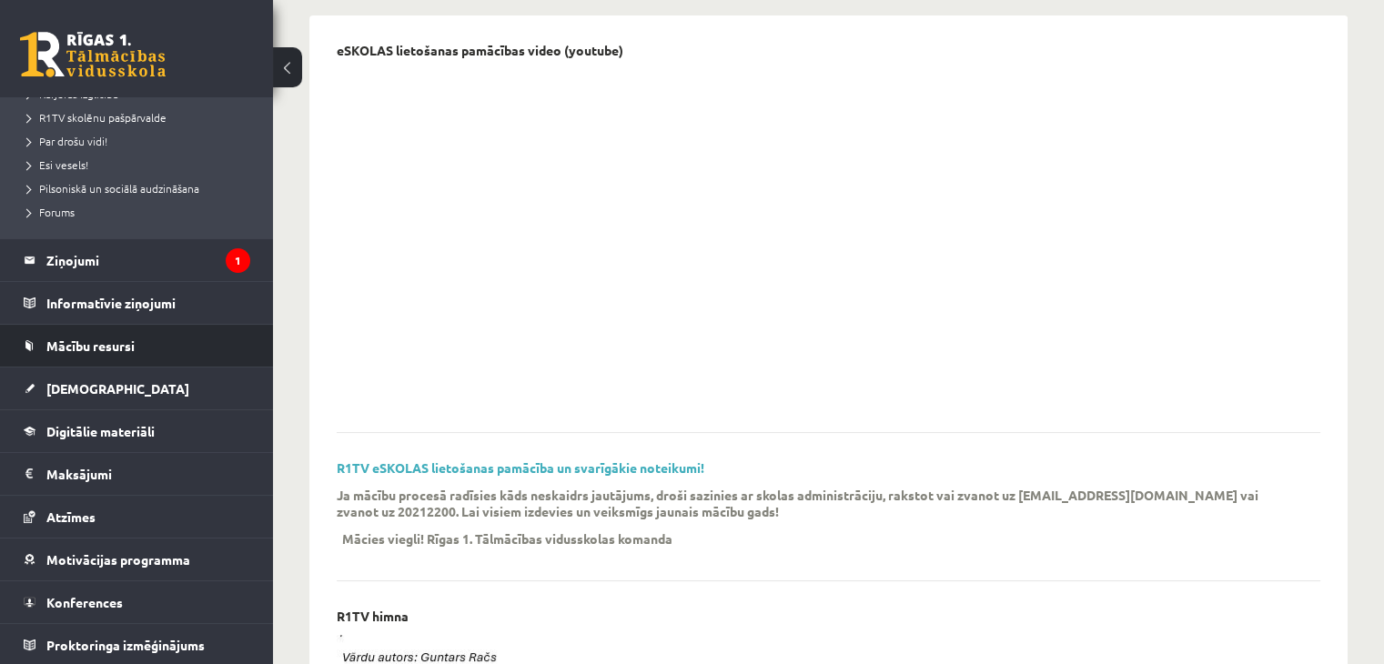
click at [243, 330] on li "Mācību resursi Publicētas konferences Pieslēgties Uzdevumiem Literatūras saraks…" at bounding box center [136, 346] width 273 height 44
click at [111, 340] on span "Mācību resursi" at bounding box center [90, 346] width 88 height 16
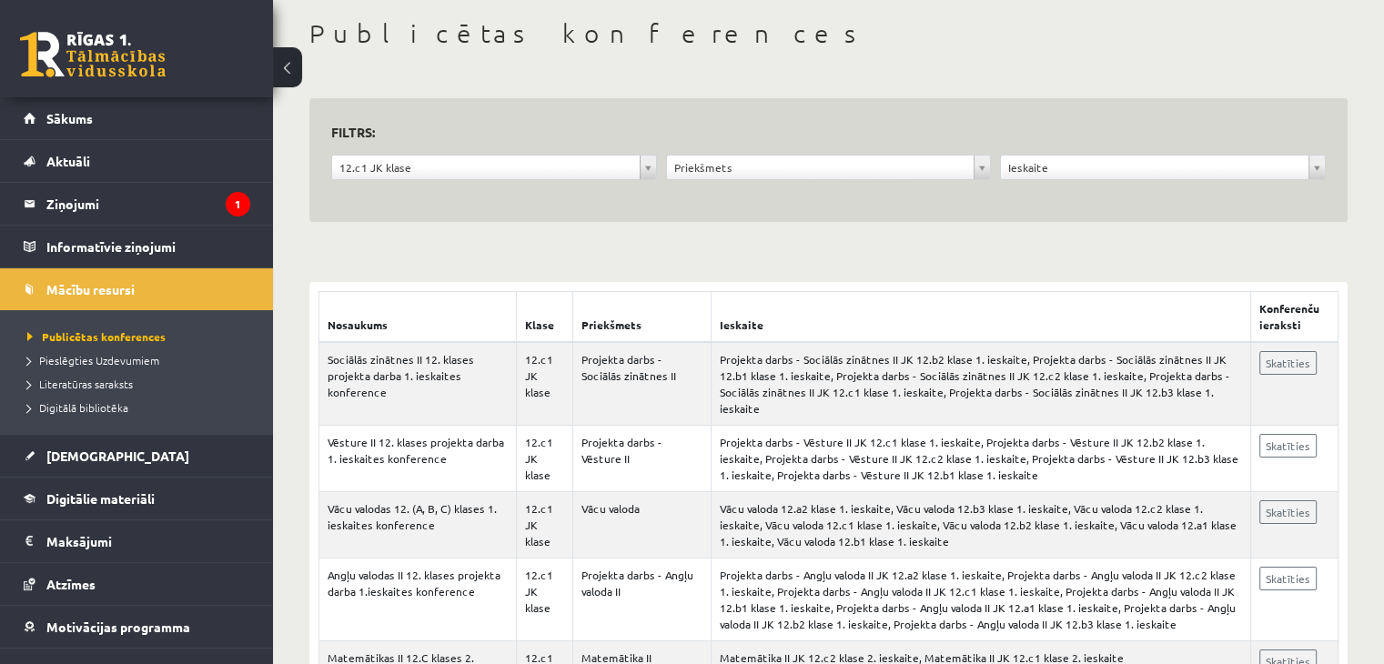
scroll to position [91, 0]
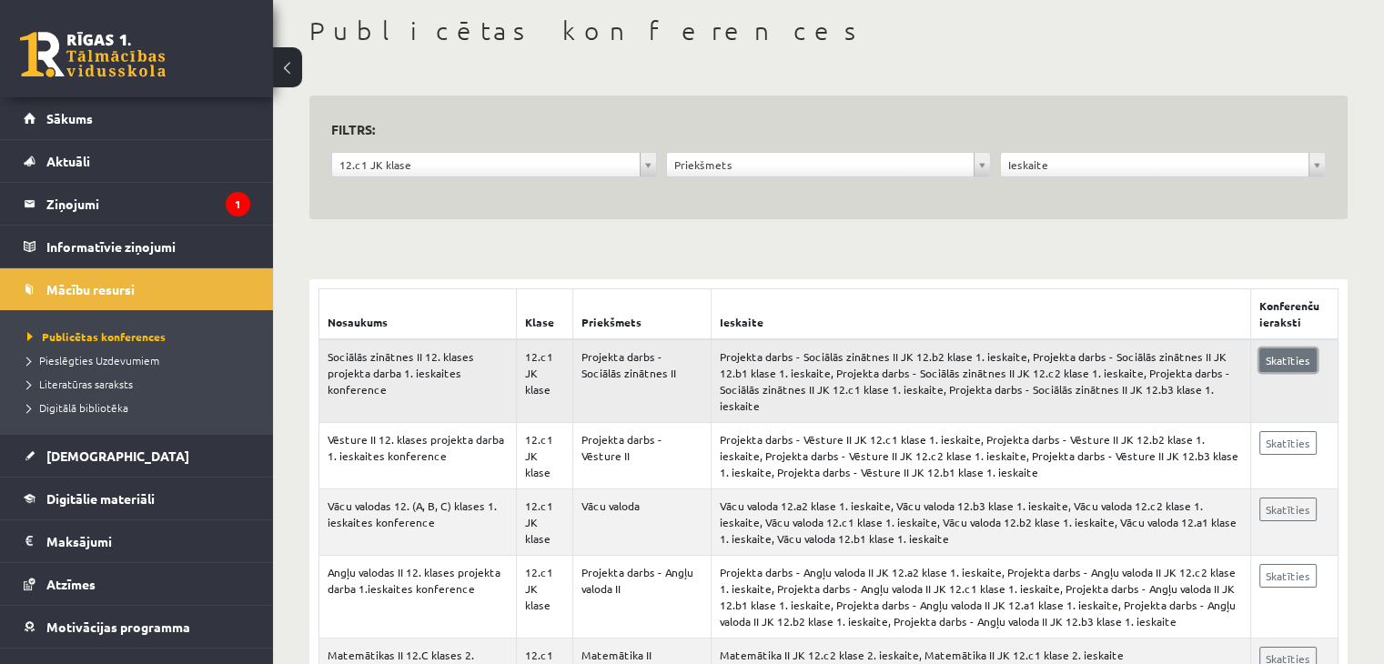
click at [1265, 368] on link "Skatīties" at bounding box center [1288, 361] width 57 height 24
click at [182, 205] on legend "Ziņojumi 1" at bounding box center [148, 204] width 204 height 42
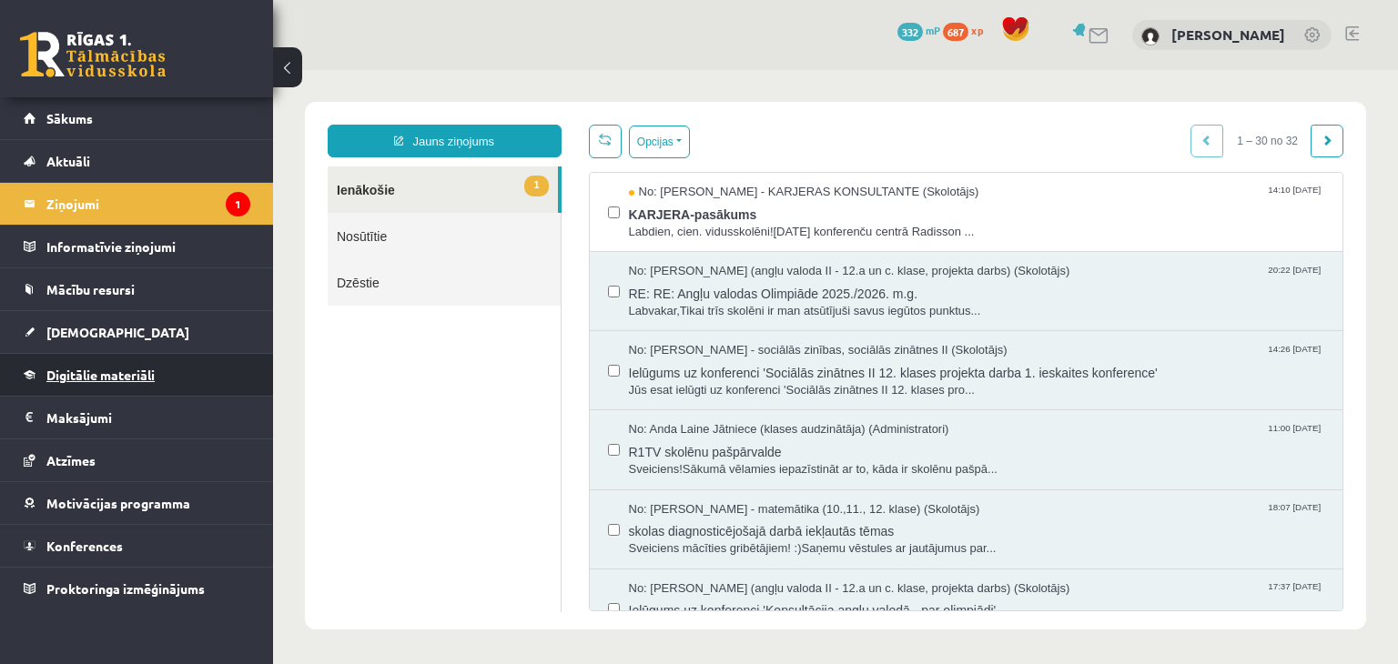
click at [118, 365] on link "Digitālie materiāli" at bounding box center [137, 375] width 227 height 42
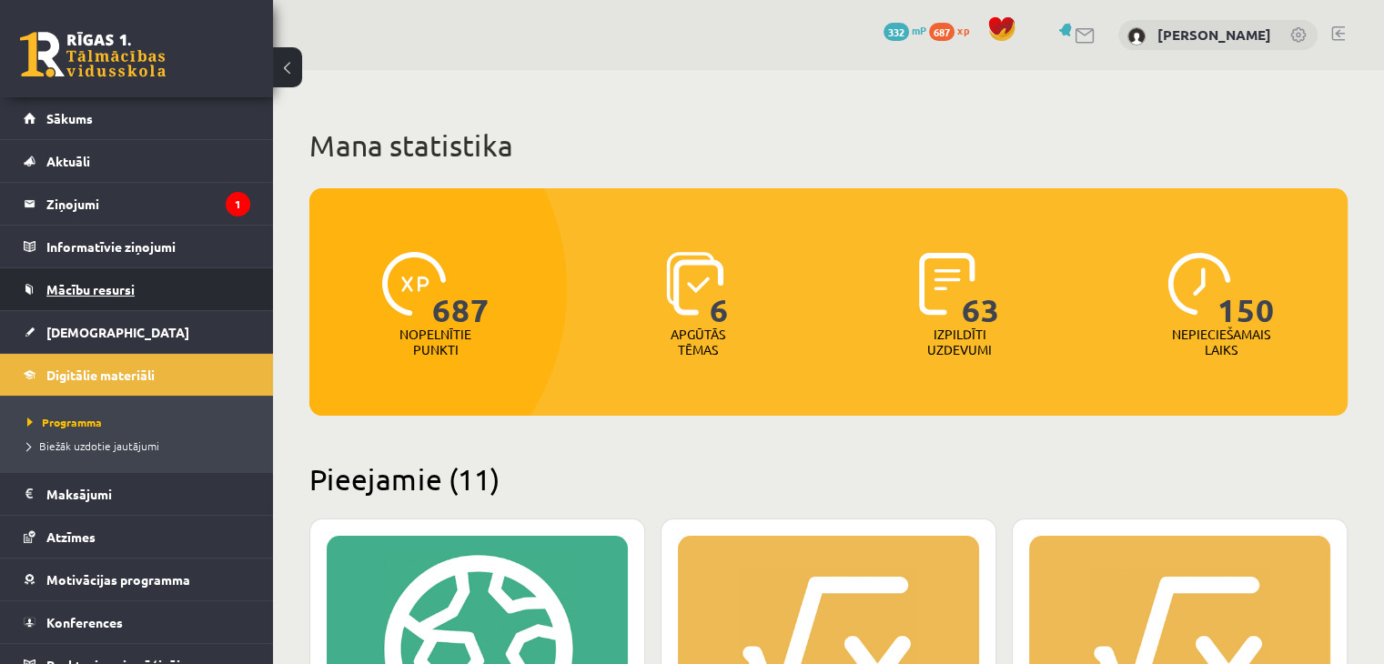
click at [98, 296] on link "Mācību resursi" at bounding box center [137, 289] width 227 height 42
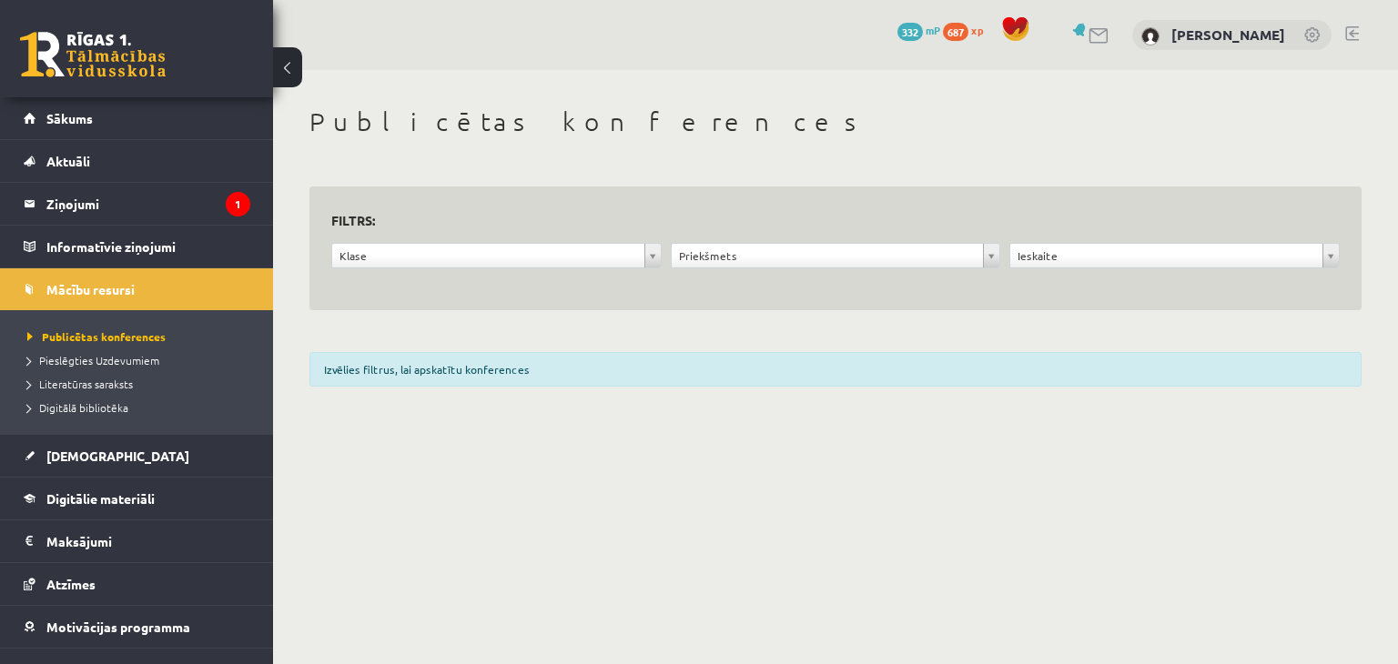
click at [481, 268] on div "Klase" at bounding box center [496, 255] width 330 height 25
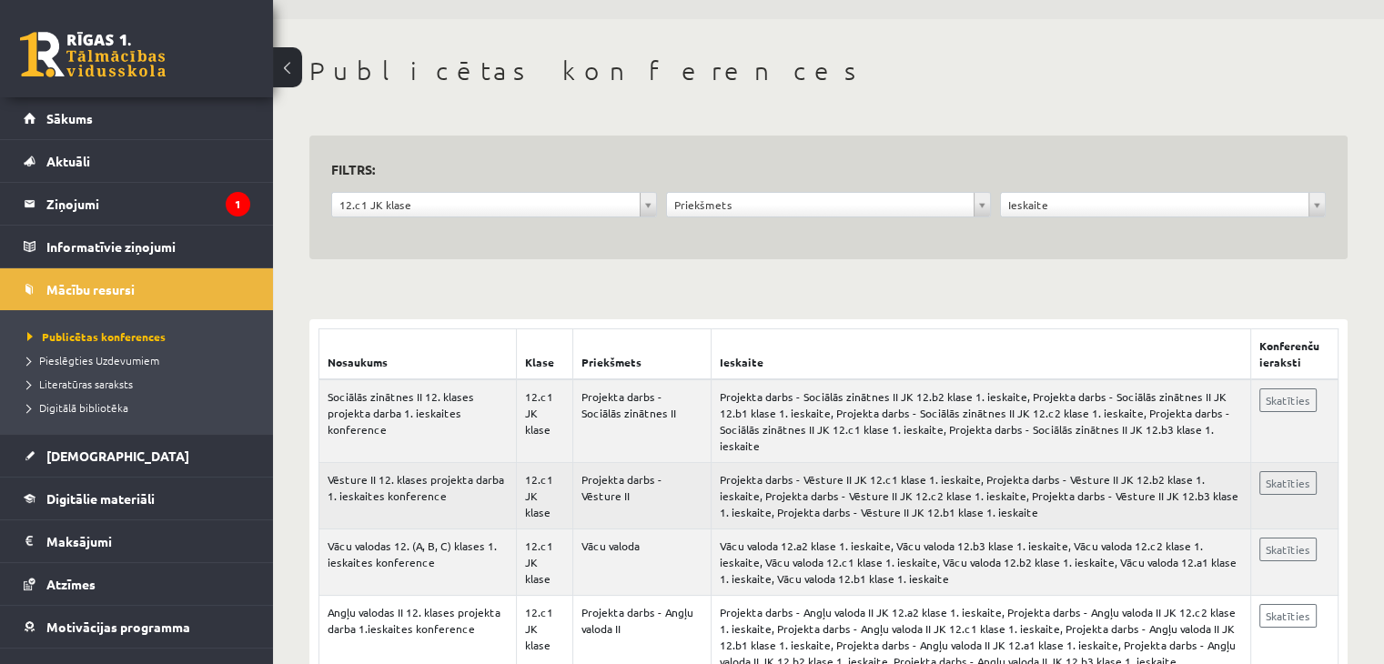
scroll to position [91, 0]
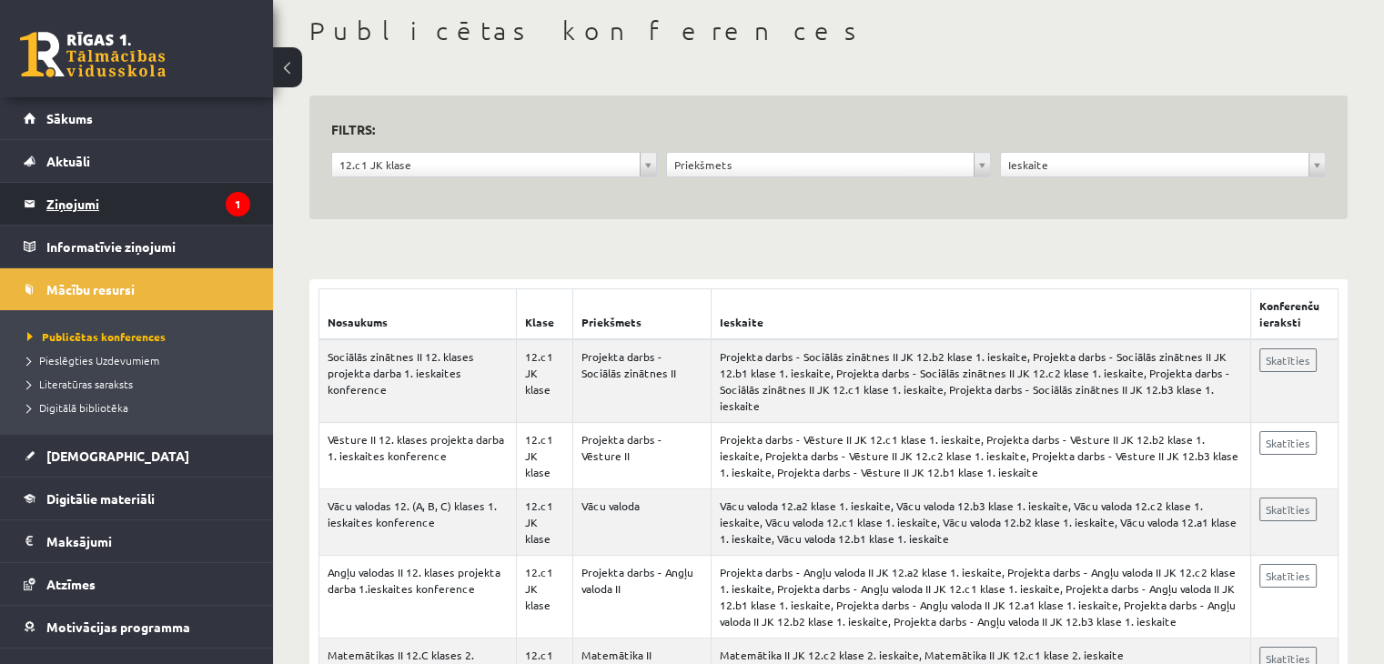
click at [131, 219] on legend "Ziņojumi 1" at bounding box center [148, 204] width 204 height 42
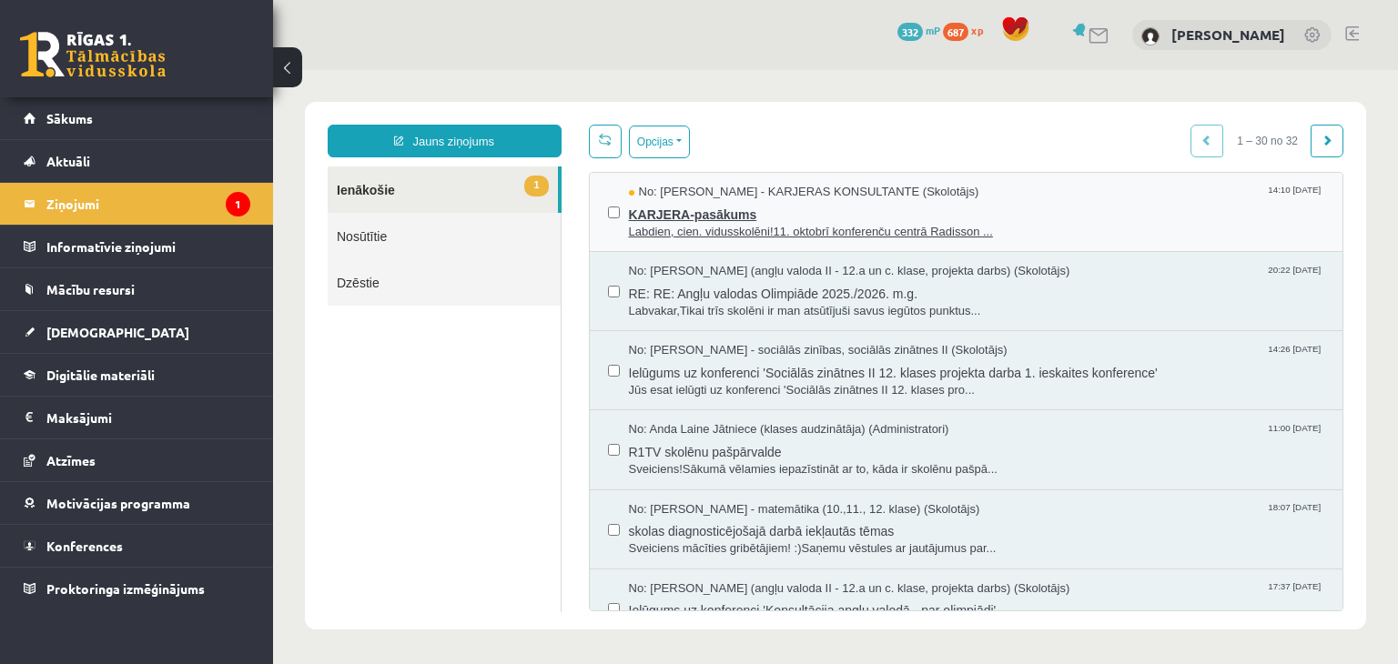
click at [806, 229] on span "Labdien, cien. vidusskolēni!11. oktobrī konferenču centrā Radisson ..." at bounding box center [977, 232] width 696 height 17
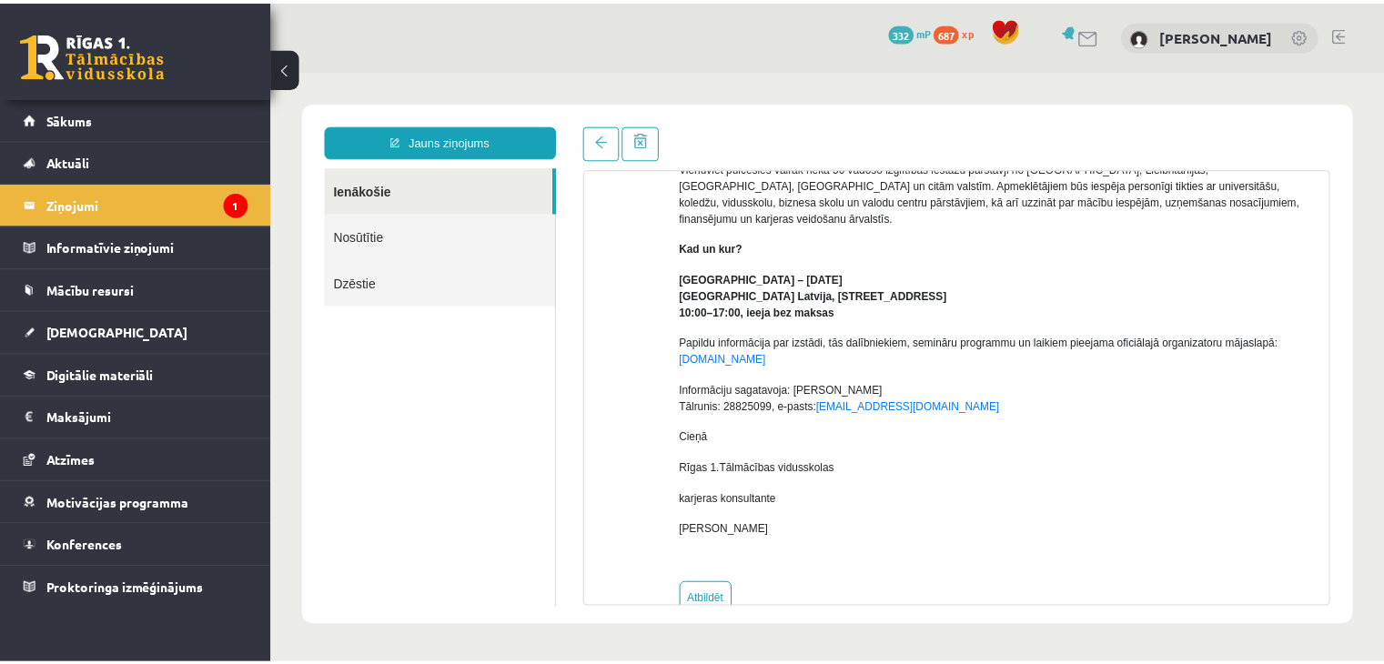
scroll to position [258, 0]
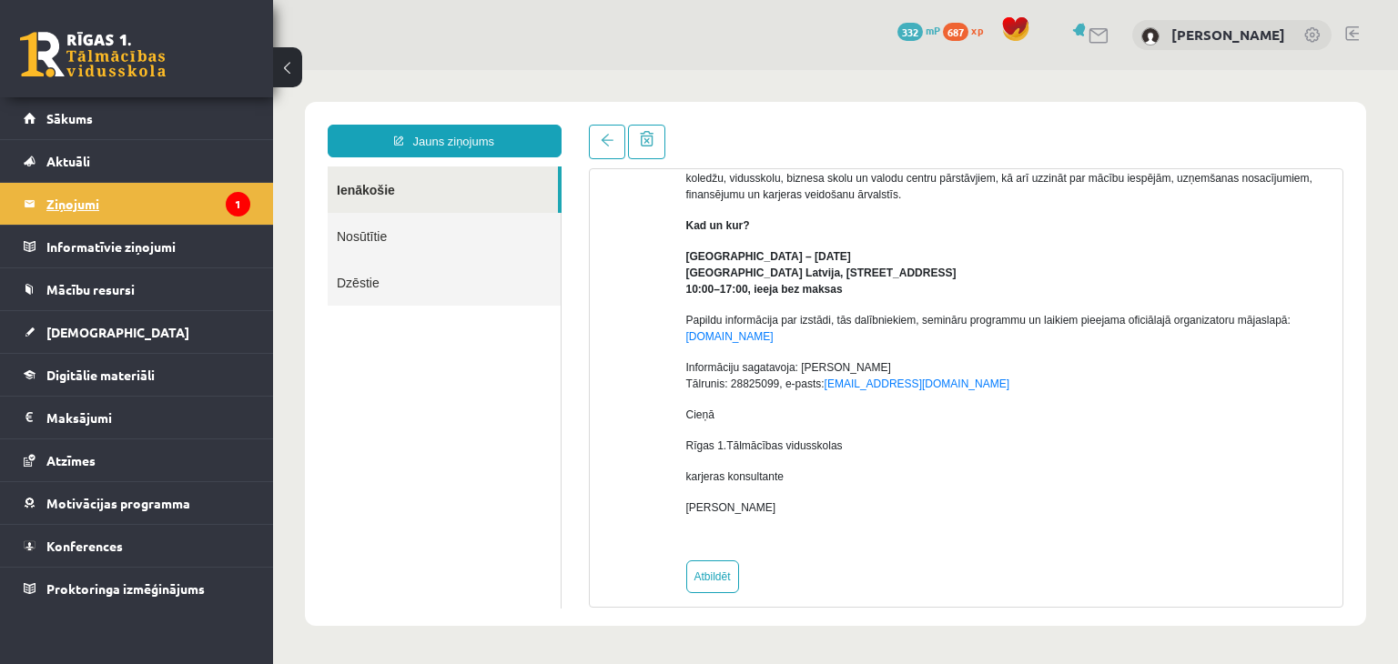
click at [40, 208] on link "Ziņojumi 1" at bounding box center [137, 204] width 227 height 42
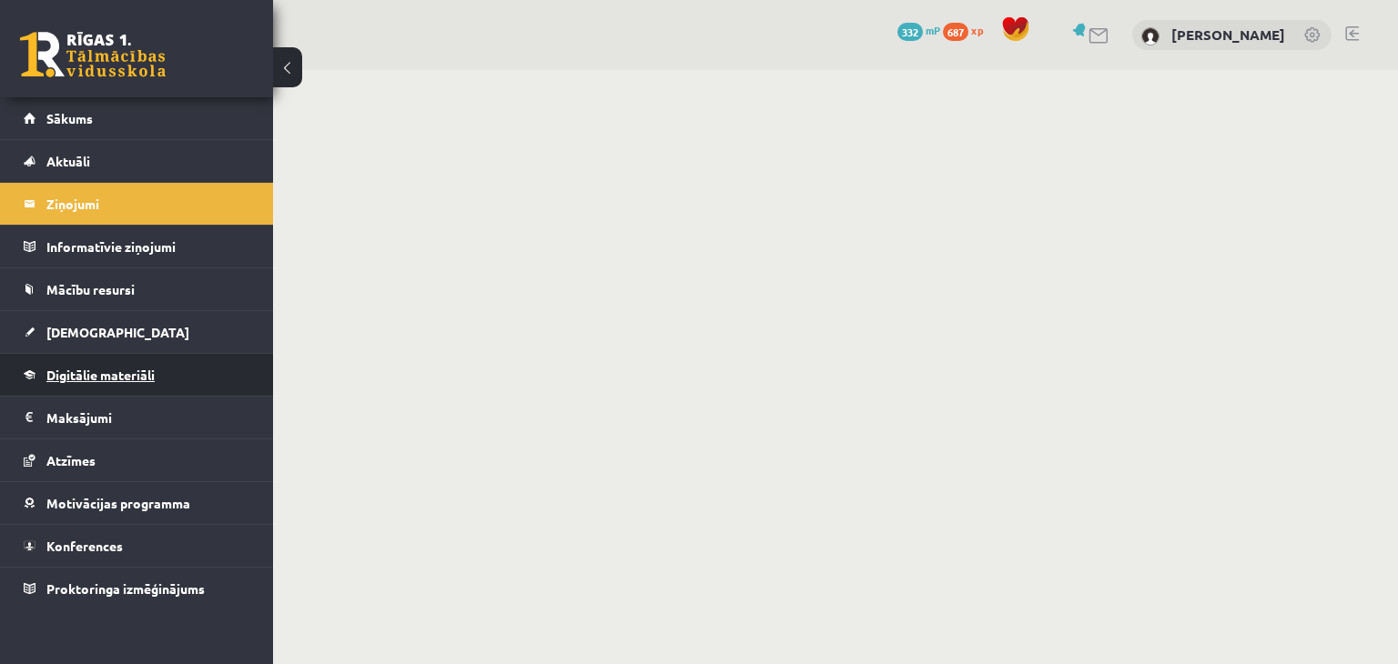
click at [200, 370] on link "Digitālie materiāli" at bounding box center [137, 375] width 227 height 42
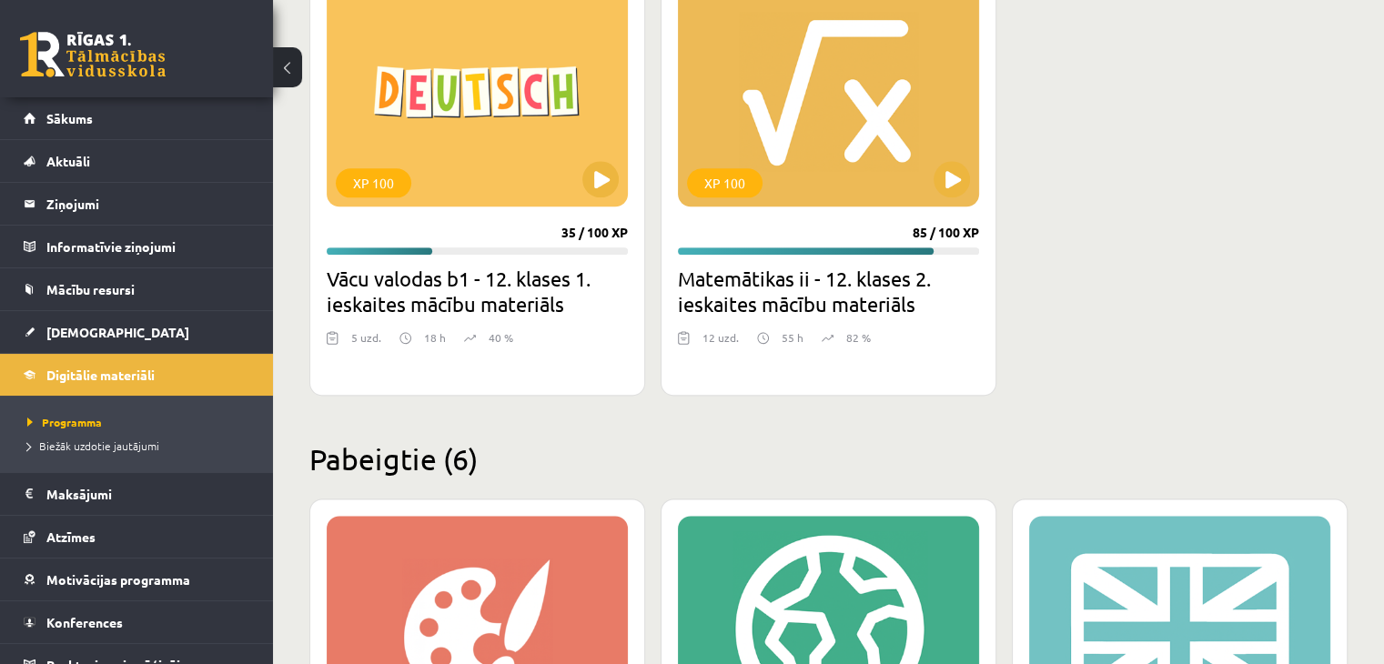
scroll to position [2093, 0]
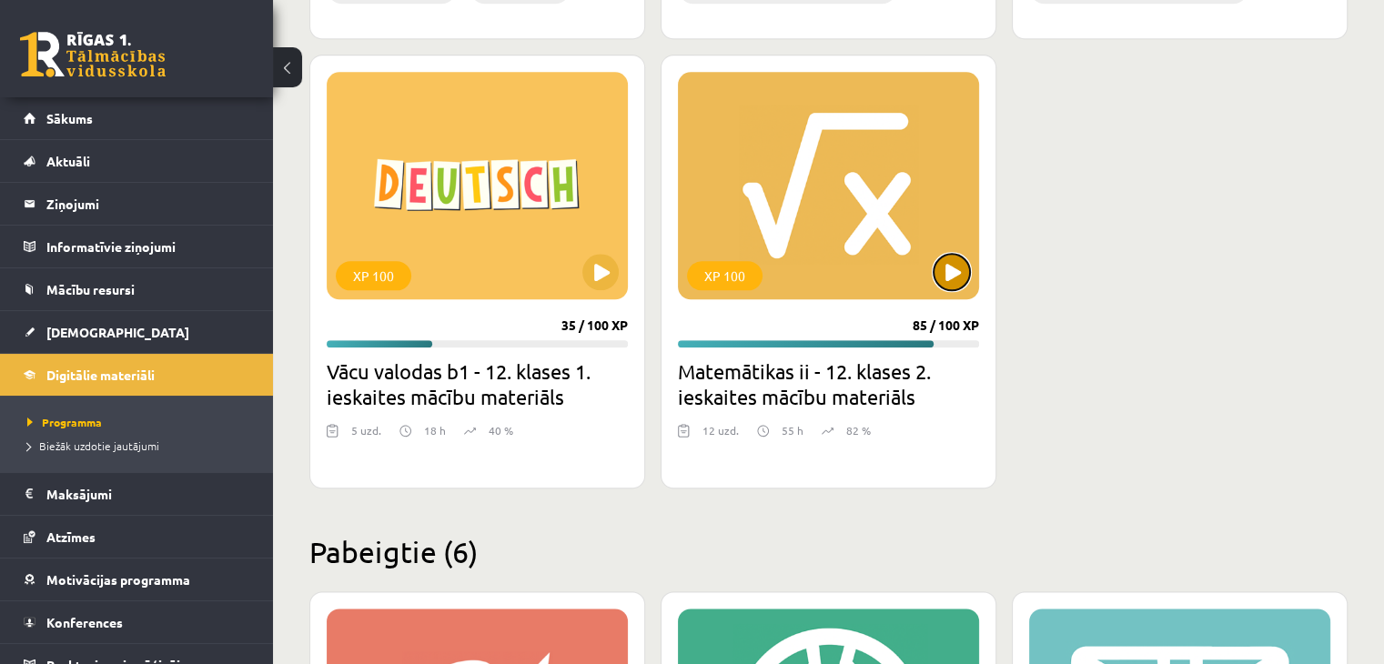
click at [954, 267] on button at bounding box center [952, 272] width 36 height 36
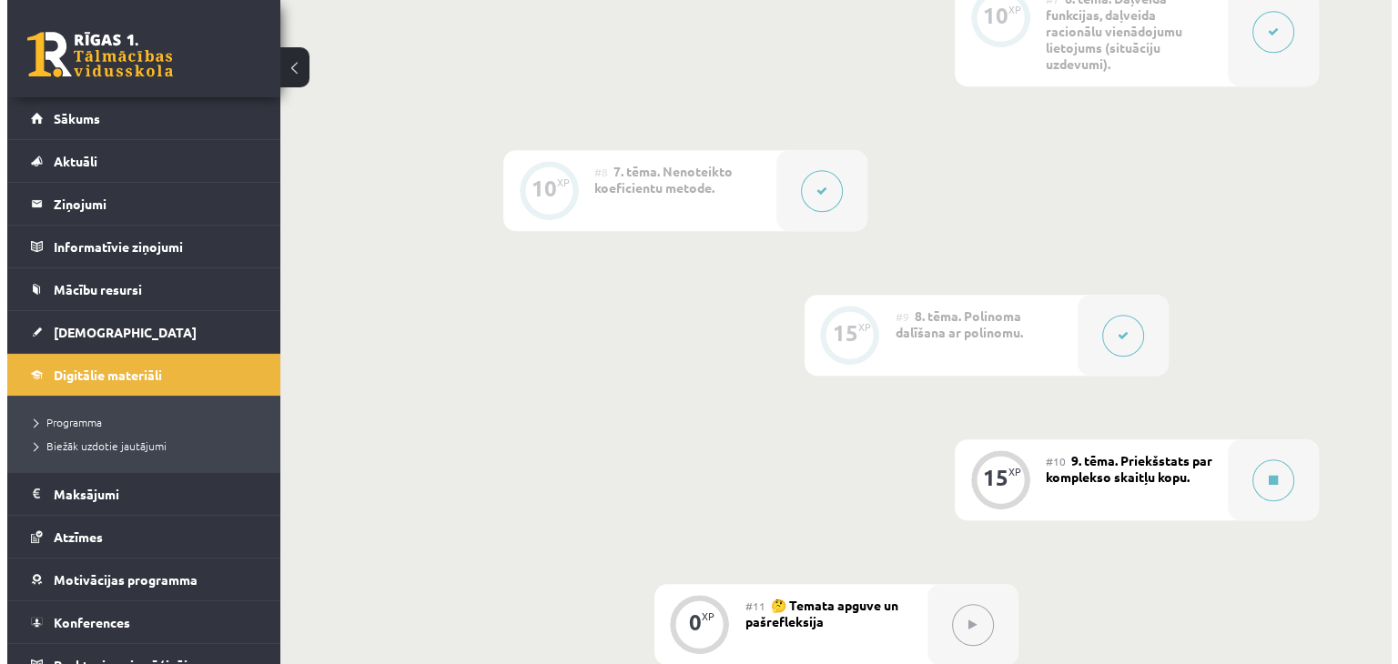
scroll to position [1447, 0]
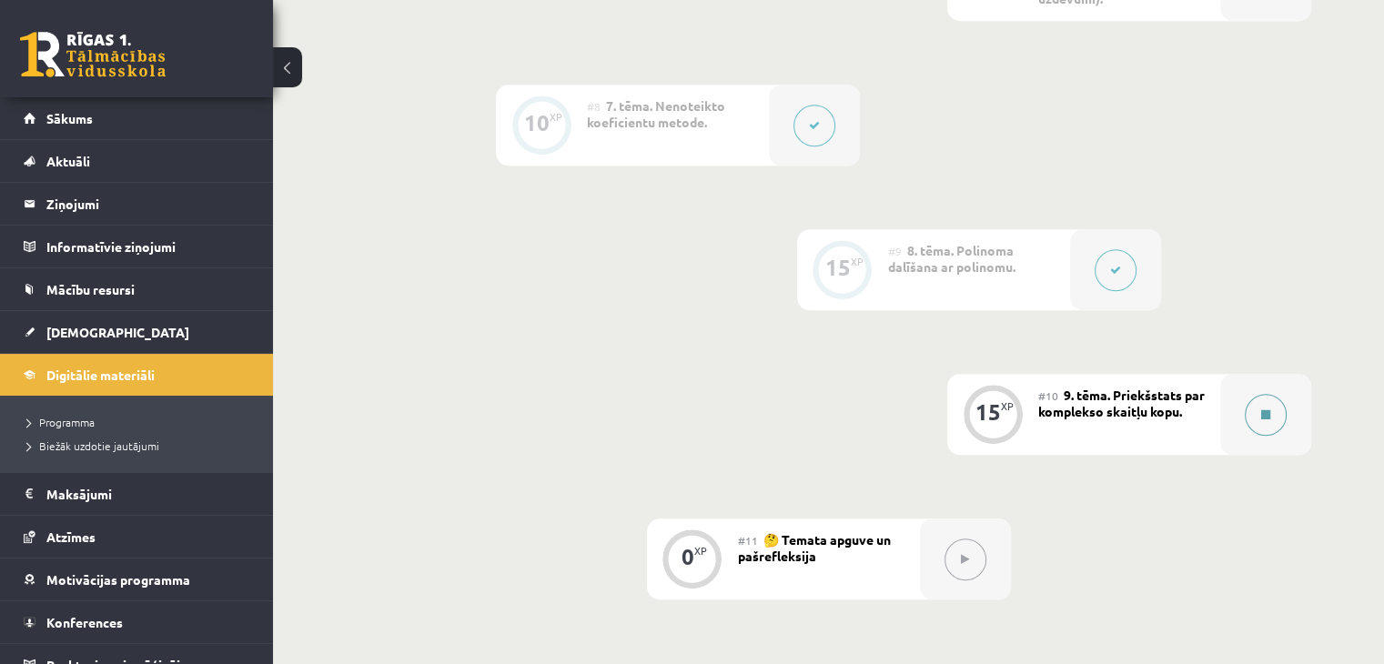
click at [1255, 431] on button at bounding box center [1266, 415] width 42 height 42
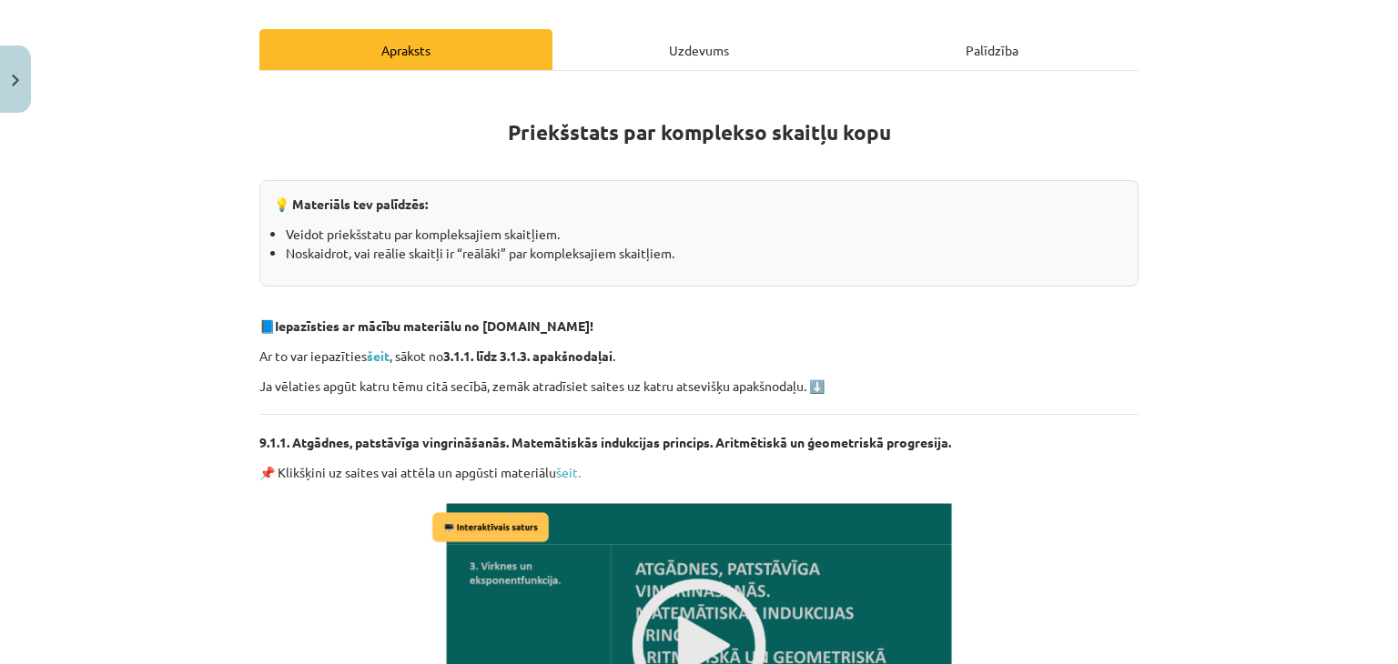
scroll to position [364, 0]
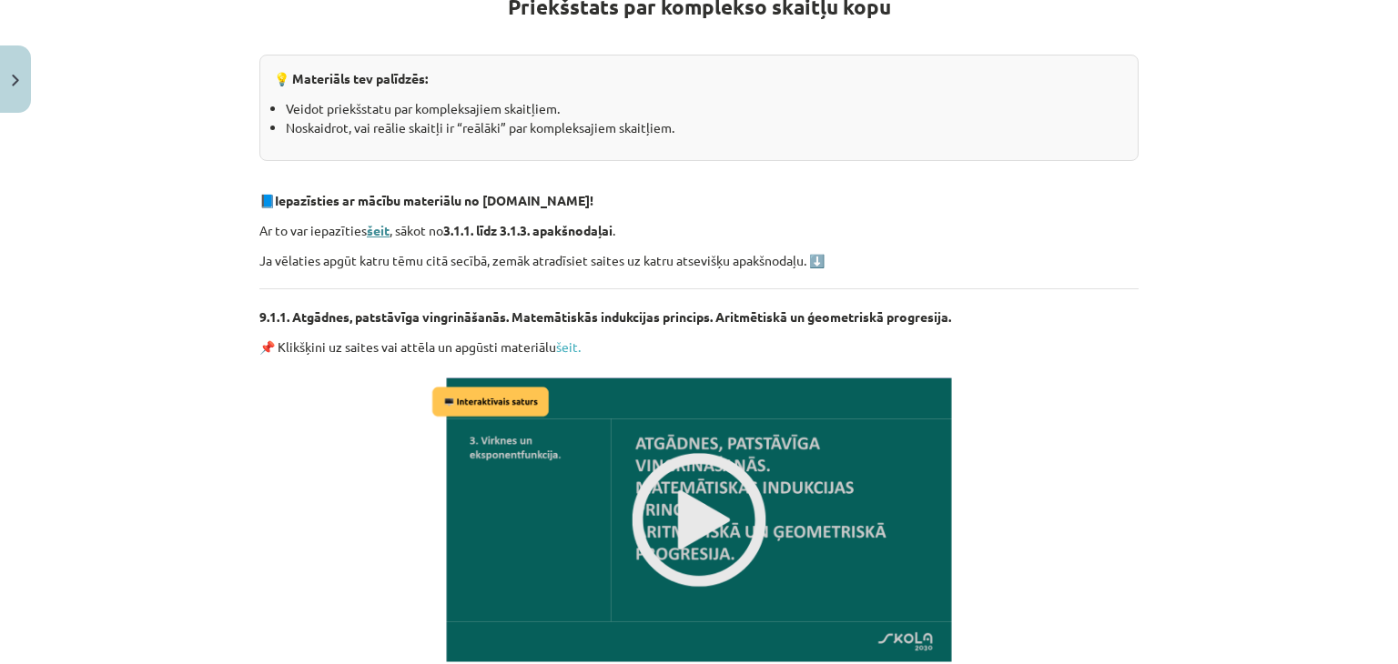
click at [367, 228] on strong "šeit" at bounding box center [378, 230] width 23 height 16
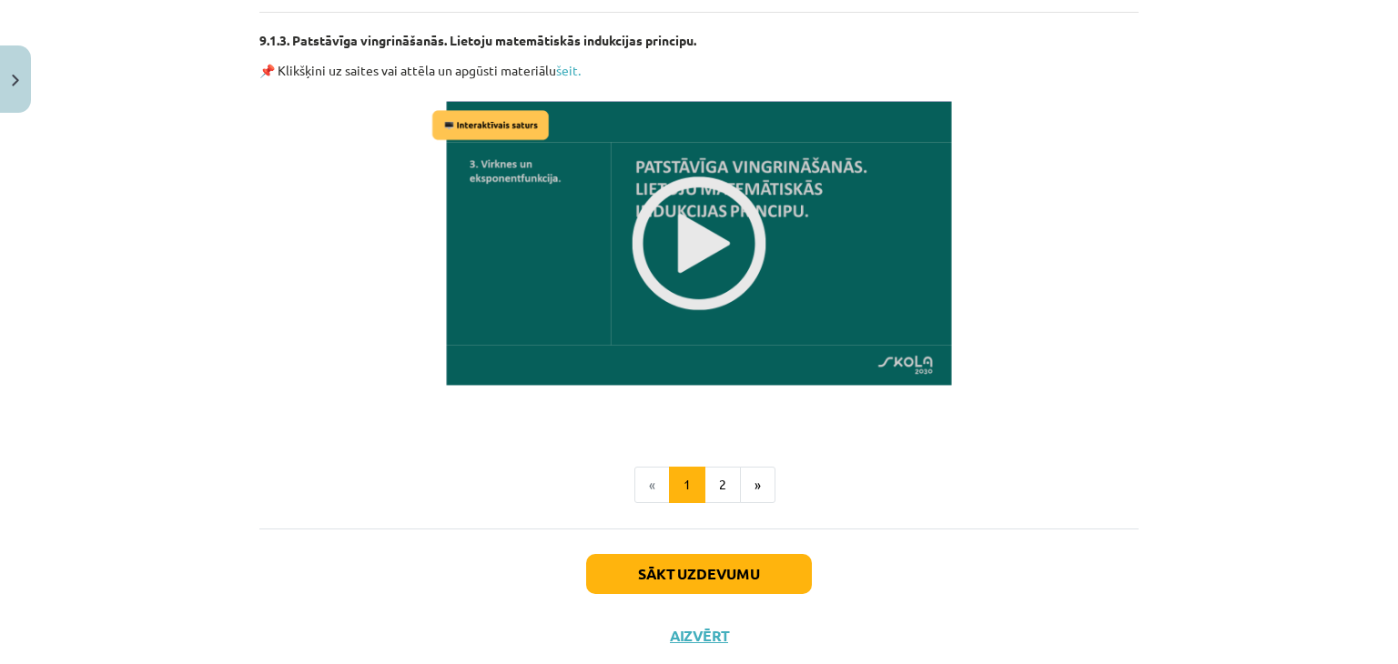
scroll to position [1490, 0]
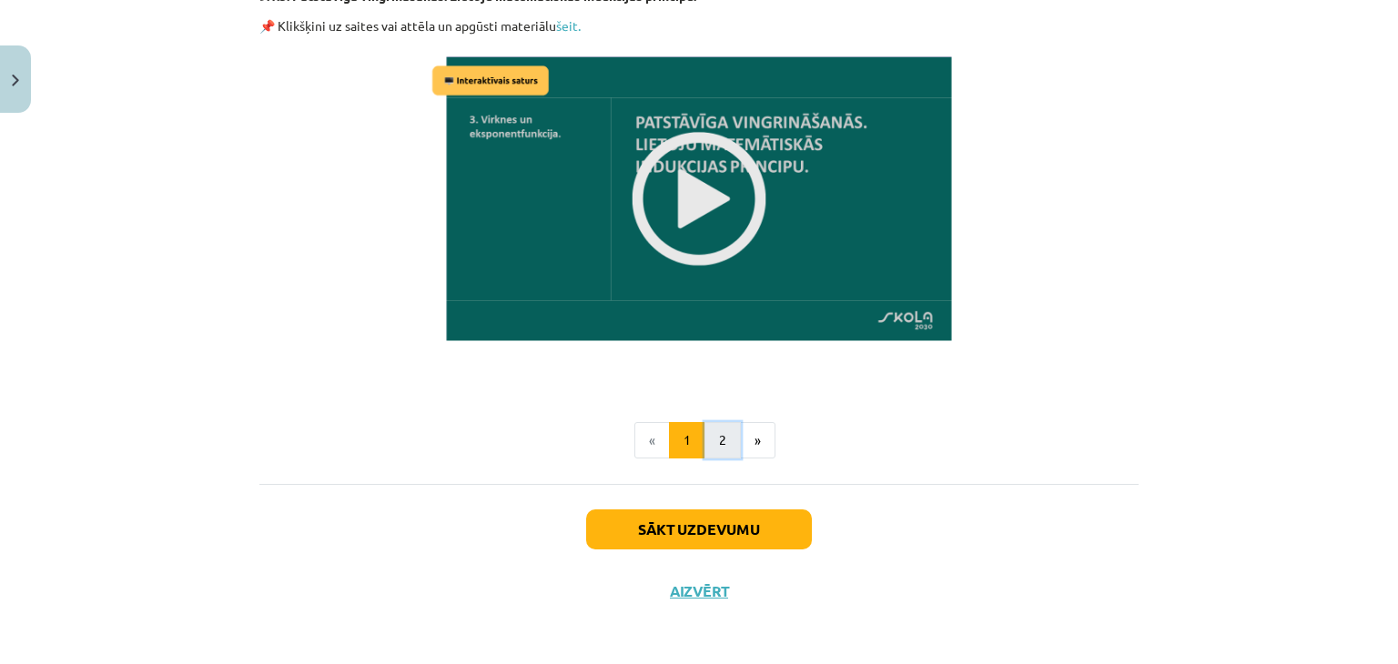
click at [721, 445] on button "2" at bounding box center [722, 440] width 36 height 36
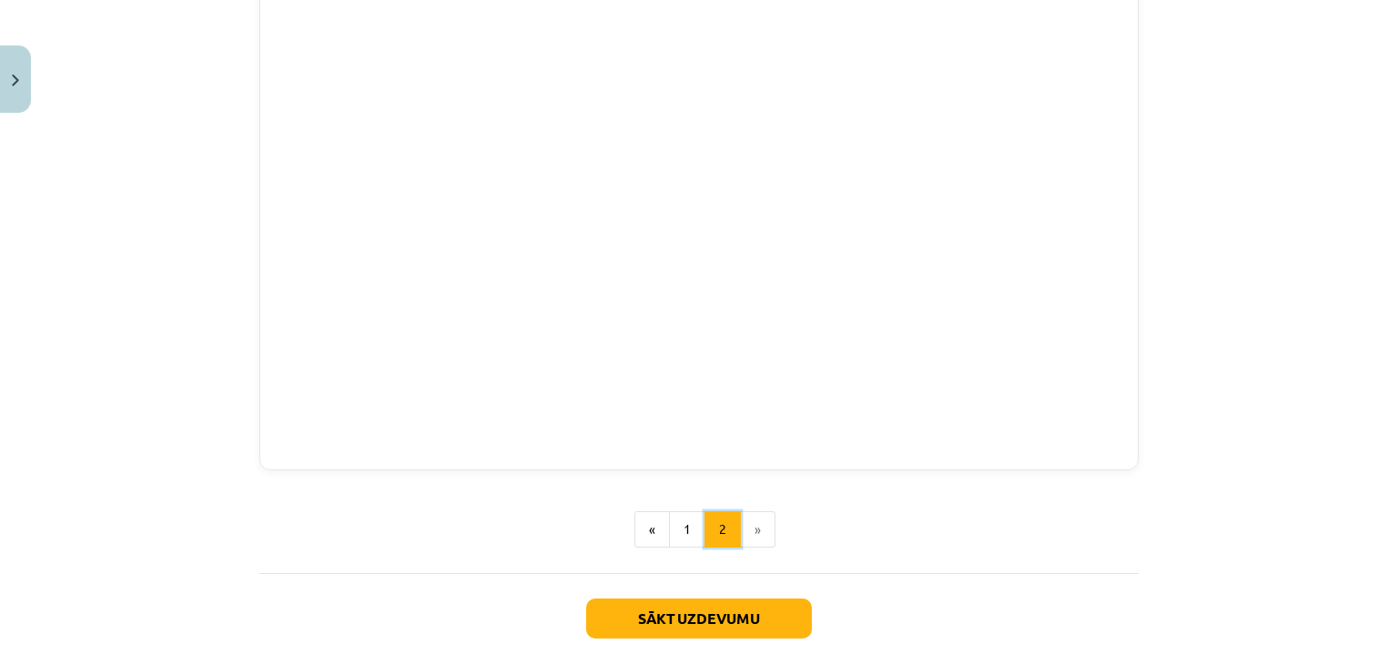
scroll to position [532, 0]
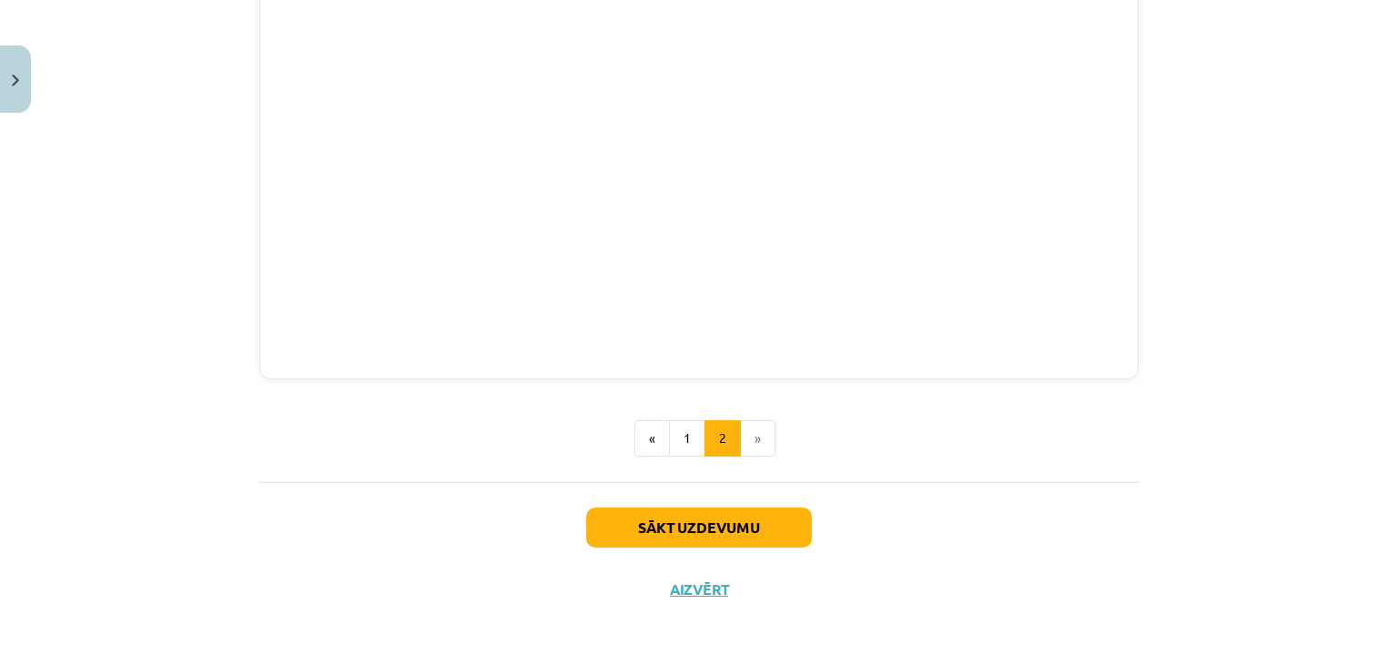
click at [1296, 218] on div "Mācību tēma: Matemātikas ii - 12. klases 2. ieskaites mācību materiāls #10 9. t…" at bounding box center [699, 332] width 1398 height 664
click at [1278, 198] on div "Mācību tēma: Matemātikas ii - 12. klases 2. ieskaites mācību materiāls #10 9. t…" at bounding box center [699, 332] width 1398 height 664
